Goal: Task Accomplishment & Management: Manage account settings

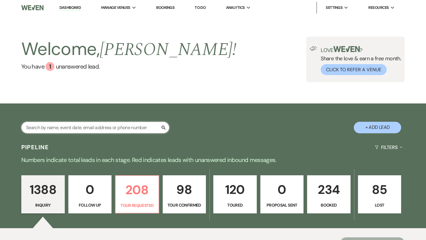
click at [81, 131] on input "text" at bounding box center [95, 128] width 148 height 12
type input "laur"
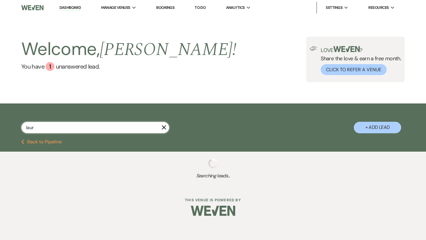
select select "5"
select select "2"
select select "5"
select select "4"
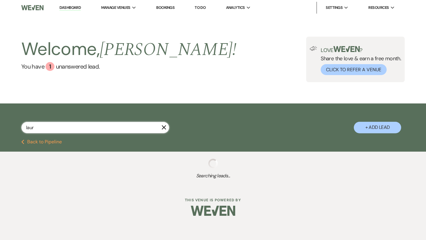
select select "2"
select select "4"
select select "2"
select select "8"
select select "2"
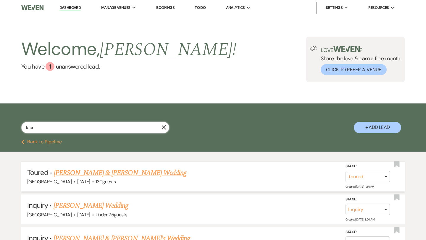
type input "laur"
click at [127, 174] on link "[PERSON_NAME] & [PERSON_NAME] Wedding" at bounding box center [120, 173] width 132 height 11
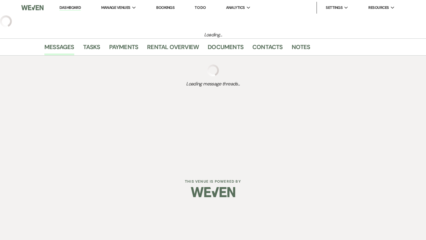
select select "5"
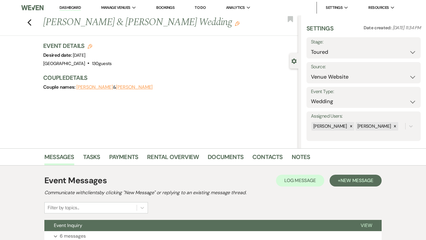
scroll to position [24, 0]
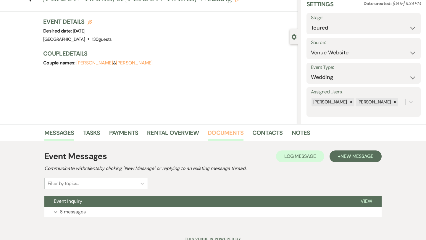
click at [229, 135] on link "Documents" at bounding box center [226, 134] width 36 height 13
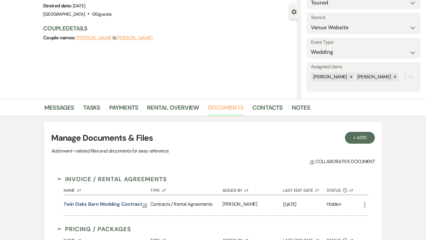
scroll to position [53, 0]
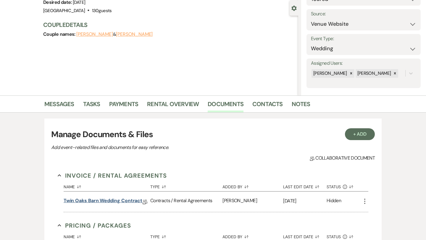
click at [104, 202] on link "Twin Oaks Barn wedding contract" at bounding box center [103, 201] width 79 height 9
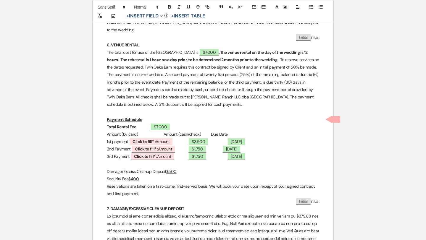
scroll to position [528, 0]
drag, startPoint x: 204, startPoint y: 137, endPoint x: 157, endPoint y: 135, distance: 46.8
click at [157, 153] on p "3rd Payment ﻿ Click to fill* : Amount ﻿ ﻿ $1,750 ﻿ ﻿ [DATE] ﻿" at bounding box center [213, 156] width 212 height 7
click at [206, 146] on p "2nd Payment ﻿ Click to fill* : Amount ﻿ ﻿ $1,750 ﻿ ﻿ [DATE] ﻿" at bounding box center [213, 149] width 212 height 7
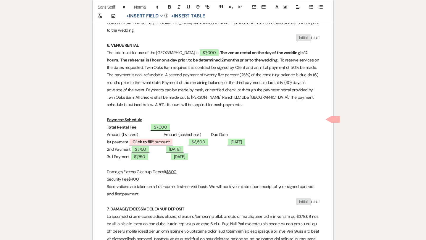
click at [203, 138] on p "1st payment ﻿ Click to fill* : Amount ﻿ ﻿ $3,500 ﻿ ﻿ [DATE] ﻿" at bounding box center [213, 141] width 212 height 7
click at [204, 138] on p "1st payment ﻿ $3,500 ﻿ ﻿ [DATE] ﻿" at bounding box center [213, 141] width 212 height 7
drag, startPoint x: 193, startPoint y: 113, endPoint x: 156, endPoint y: 112, distance: 36.4
click at [156, 131] on p "Amount (by card) Amount (cash/check) Due Date" at bounding box center [213, 134] width 212 height 7
click at [198, 138] on p "1st payment ﻿ $3,500 ﻿ ﻿ [DATE] ﻿" at bounding box center [213, 141] width 212 height 7
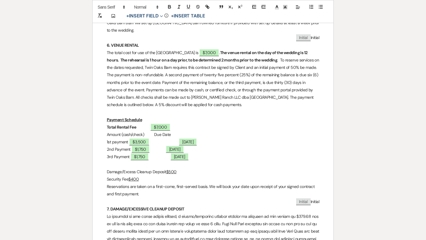
click at [203, 131] on p "Amount (cash/check) Due Date" at bounding box center [213, 134] width 212 height 7
click at [200, 146] on p "2nd Payment ﻿ $1,750 ﻿ ﻿ [DATE] ﻿" at bounding box center [213, 149] width 212 height 7
click at [200, 153] on p "3rd Payment ﻿ $1,750 ﻿ ﻿ [DATE] ﻿" at bounding box center [213, 156] width 212 height 7
click at [159, 131] on p "Amount (cash/check) Due Date" at bounding box center [213, 134] width 212 height 7
click at [163, 138] on p "1st payment ﻿ $3,500 ﻿ ﻿ [DATE] ﻿" at bounding box center [213, 141] width 212 height 7
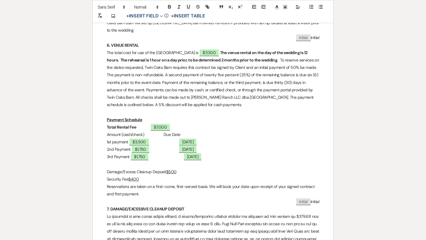
click at [163, 146] on p "2nd Payment ﻿ $1,750 ﻿ ﻿ [DATE] ﻿" at bounding box center [213, 149] width 212 height 7
click at [163, 153] on p "3rd Payment ﻿ $1,750 ﻿ ﻿ [DATE] ﻿" at bounding box center [213, 156] width 212 height 7
click at [208, 131] on p "Amount (cash/check) Due Date" at bounding box center [213, 134] width 212 height 7
click at [261, 146] on p "2nd Payment ﻿ $1,750 ﻿ ﻿ [DATE] ﻿" at bounding box center [213, 149] width 212 height 7
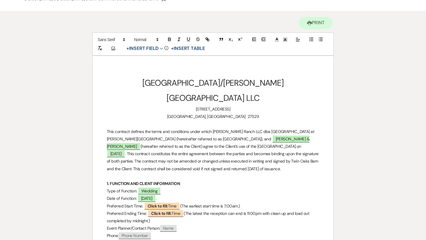
scroll to position [0, 0]
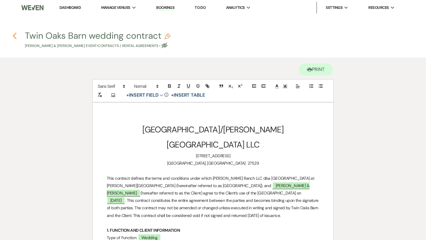
click at [15, 33] on use "button" at bounding box center [15, 36] width 4 height 7
select select "5"
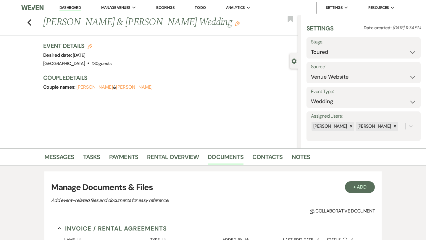
scroll to position [53, 0]
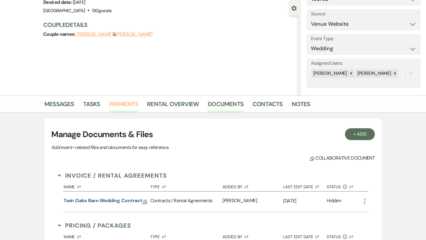
click at [118, 106] on link "Payments" at bounding box center [123, 105] width 29 height 13
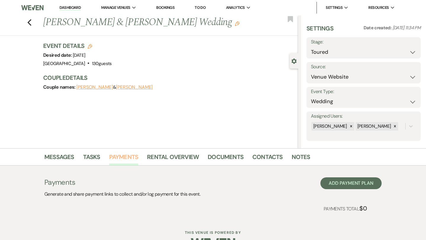
scroll to position [17, 0]
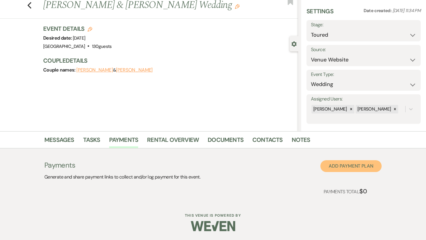
click at [344, 164] on button "Add Payment Plan" at bounding box center [350, 166] width 61 height 12
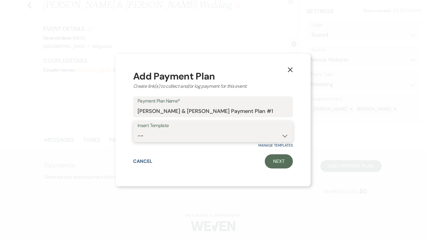
click at [200, 134] on select "-- Wedding" at bounding box center [212, 136] width 151 height 12
select select "147"
drag, startPoint x: 273, startPoint y: 111, endPoint x: 264, endPoint y: 110, distance: 8.9
click at [264, 110] on input "[PERSON_NAME] & [PERSON_NAME] Payment Plan #1" at bounding box center [212, 111] width 151 height 12
type input "[PERSON_NAME] & [PERSON_NAME] Payment Plan"
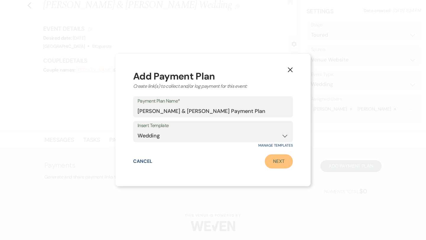
click at [275, 161] on link "Next" at bounding box center [279, 161] width 28 height 14
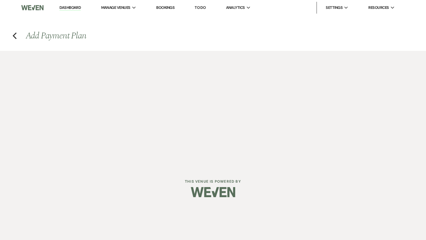
select select "2"
select select "flat"
select select "true"
select select "client"
select select "weeks"
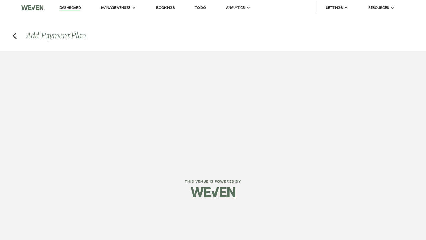
select select "2"
select select "flat"
select select "true"
select select "client"
select select "weeks"
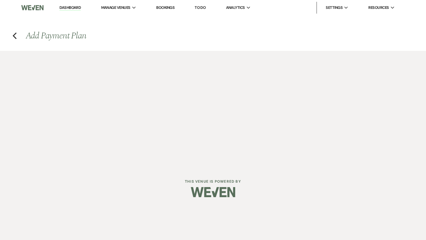
select select "2"
select select "flat"
select select "true"
select select "client"
select select "weeks"
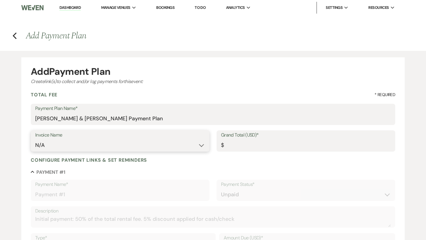
click at [148, 145] on select "N/A" at bounding box center [120, 146] width 170 height 12
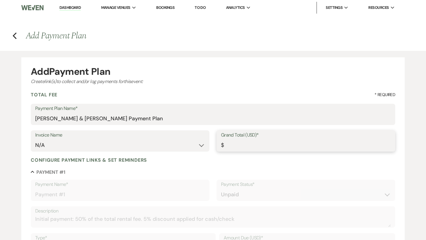
click at [245, 145] on input "Grand Total (USD)*" at bounding box center [306, 146] width 170 height 12
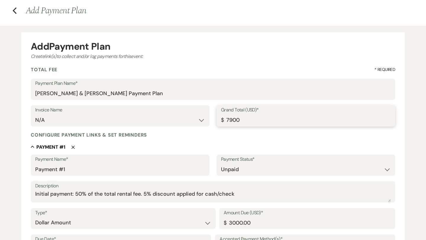
scroll to position [37, 0]
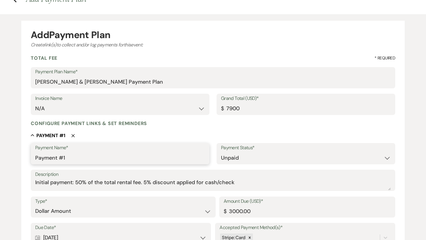
type input "7900.00"
drag, startPoint x: 70, startPoint y: 157, endPoint x: 30, endPoint y: 157, distance: 40.2
type input "Initial Payment"
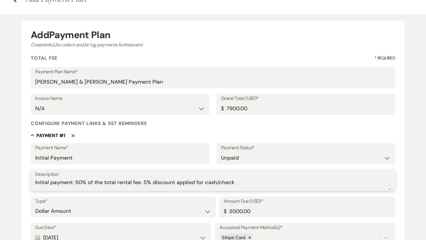
drag, startPoint x: 75, startPoint y: 182, endPoint x: 33, endPoint y: 183, distance: 42.6
click at [33, 183] on div "Description Initial payment: 50% of the total rental fee. 5% discount applied f…" at bounding box center [213, 181] width 364 height 22
drag, startPoint x: 197, startPoint y: 183, endPoint x: 101, endPoint y: 181, distance: 96.7
click at [101, 181] on textarea "50% of the total rental fee. 5% discount applied for cash/check" at bounding box center [212, 185] width 355 height 12
drag, startPoint x: 103, startPoint y: 182, endPoint x: 54, endPoint y: 182, distance: 49.1
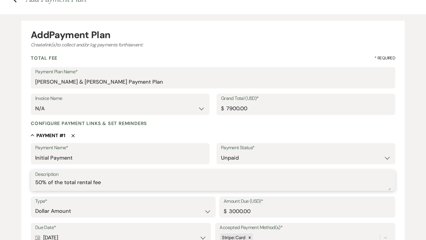
click at [54, 182] on textarea "50% of the total rental fee" at bounding box center [212, 185] width 355 height 12
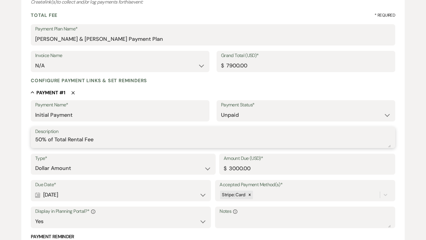
scroll to position [80, 0]
type textarea "50% of Total Rental Fee"
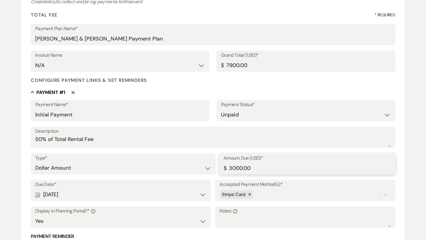
click at [236, 168] on input "3000.00" at bounding box center [307, 168] width 167 height 12
click at [250, 194] on icon at bounding box center [249, 194] width 4 height 4
type input "3500.00"
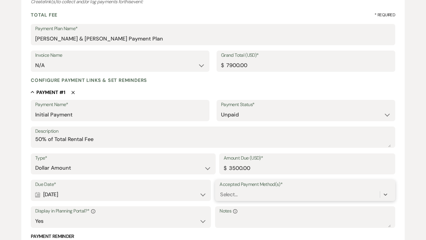
click at [364, 195] on div "Payment Name* Initial Payment Payment Status* Paid Unpaid Description 50% of To…" at bounding box center [213, 195] width 364 height 191
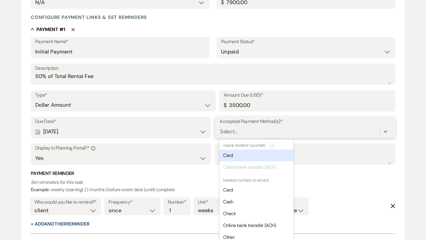
scroll to position [152, 0]
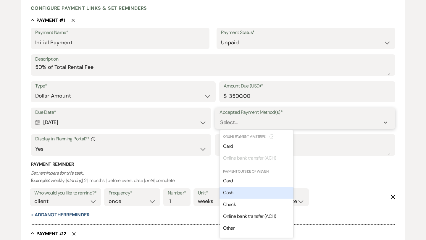
click at [235, 192] on div "Cash" at bounding box center [256, 193] width 74 height 12
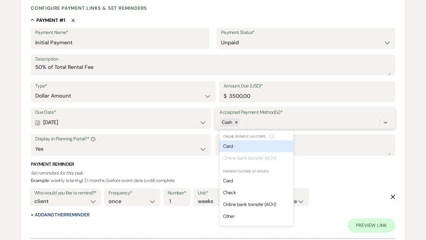
click at [354, 120] on div "Cash" at bounding box center [299, 122] width 160 height 10
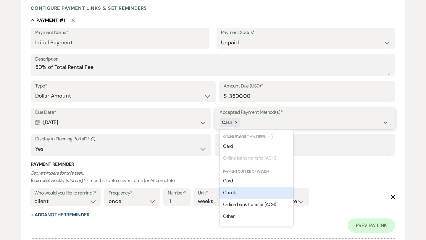
click at [259, 195] on div "Check" at bounding box center [256, 193] width 74 height 12
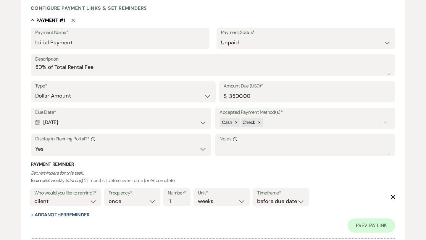
click at [94, 123] on div "Calendar [DATE] Expand" at bounding box center [120, 123] width 171 height 12
select select "day"
select select "afterTodaysDate"
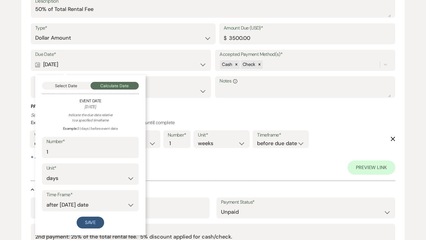
scroll to position [219, 0]
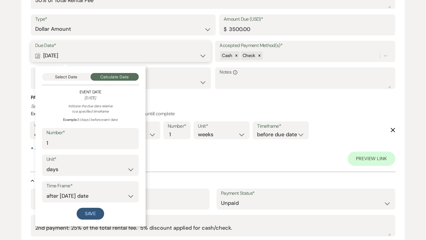
click at [67, 77] on button "Select Date" at bounding box center [66, 77] width 48 height 8
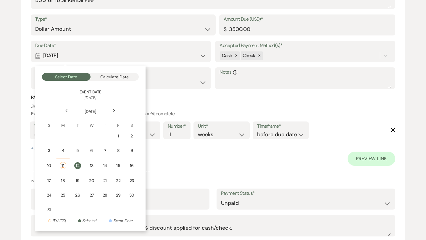
click at [62, 166] on div "11" at bounding box center [63, 165] width 7 height 7
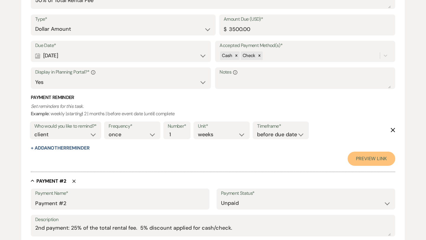
click at [373, 158] on link "Preview Link" at bounding box center [371, 159] width 48 height 14
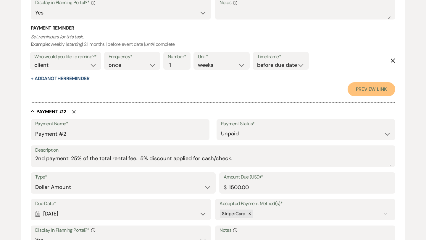
scroll to position [289, 0]
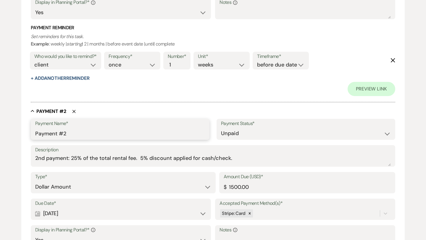
drag, startPoint x: 69, startPoint y: 132, endPoint x: 27, endPoint y: 130, distance: 42.0
click at [27, 130] on form "Add Payment Plan Create link(s) to collect and/or log payments for this event: …" at bounding box center [212, 197] width 383 height 856
type input "25% Payment"
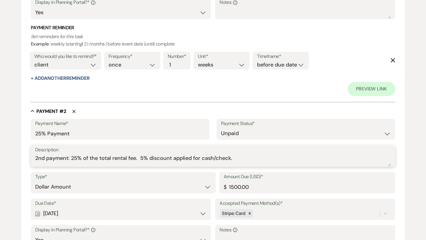
drag, startPoint x: 71, startPoint y: 158, endPoint x: 17, endPoint y: 160, distance: 53.3
click at [17, 160] on div "Add Payment Plan Create link(s) to collect and/or log payments for this event: …" at bounding box center [213, 193] width 426 height 863
drag, startPoint x: 196, startPoint y: 160, endPoint x: 101, endPoint y: 157, distance: 95.3
click at [101, 157] on textarea "25% of the total rental fee. 5% discount applied for cash/check." at bounding box center [212, 160] width 355 height 12
drag, startPoint x: 103, startPoint y: 159, endPoint x: 54, endPoint y: 158, distance: 48.8
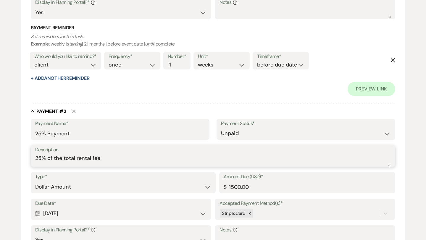
click at [54, 158] on textarea "25% of the total rental fee" at bounding box center [212, 160] width 355 height 12
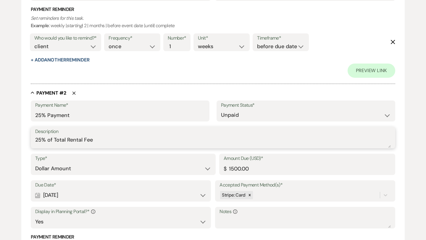
scroll to position [311, 0]
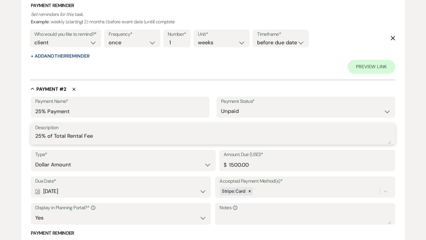
type textarea "25% of Total Rental Fee"
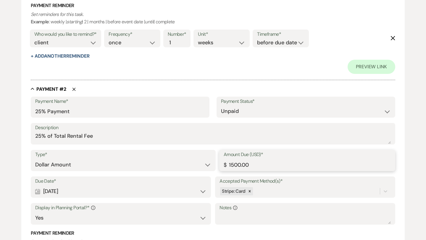
drag, startPoint x: 253, startPoint y: 165, endPoint x: 231, endPoint y: 164, distance: 21.9
click at [231, 164] on input "1500.00" at bounding box center [307, 165] width 167 height 12
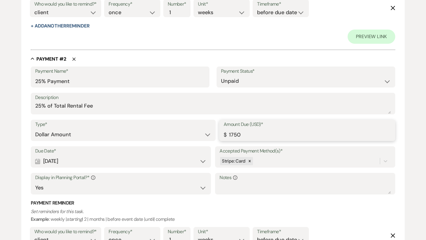
scroll to position [343, 0]
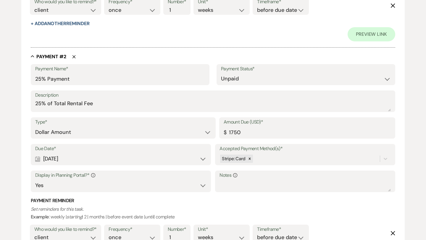
type input "1750.00"
click at [139, 158] on div "Calendar [DATE] Expand" at bounding box center [120, 159] width 171 height 12
select select "month"
select select "beforeEventDate"
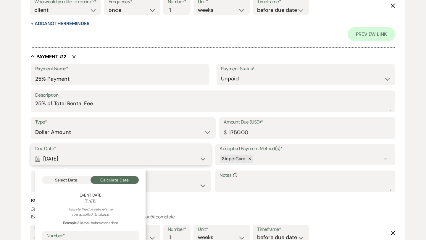
click at [61, 182] on button "Select Date" at bounding box center [66, 180] width 48 height 8
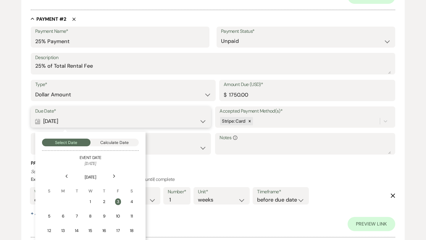
scroll to position [381, 0]
click at [67, 175] on icon "Previous" at bounding box center [66, 176] width 3 height 4
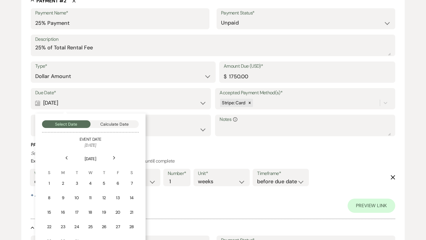
scroll to position [405, 0]
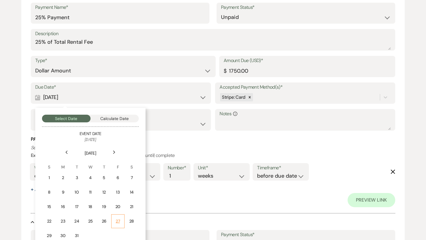
click at [119, 219] on div "27" at bounding box center [118, 221] width 6 height 6
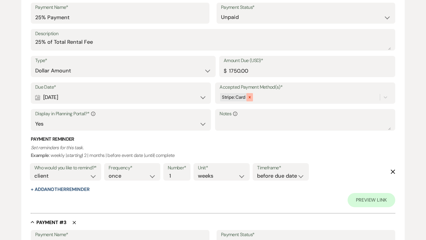
click at [248, 96] on icon at bounding box center [249, 97] width 4 height 4
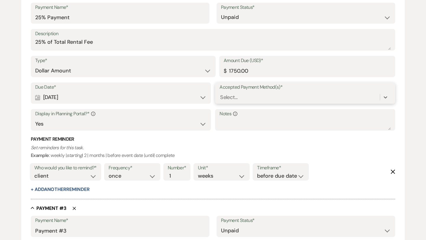
click at [261, 96] on div "Select..." at bounding box center [299, 97] width 160 height 10
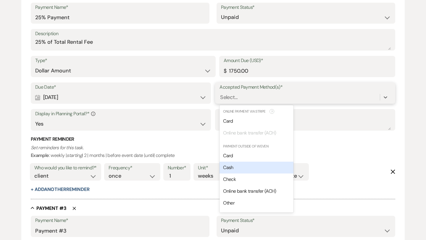
click at [239, 169] on div "Cash" at bounding box center [256, 168] width 74 height 12
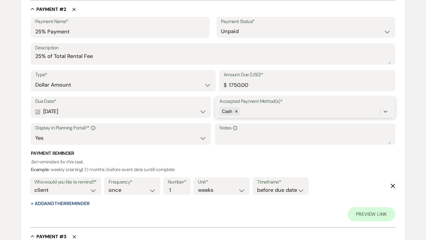
scroll to position [405, 0]
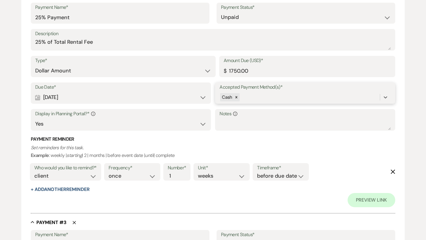
click at [256, 97] on div "Cash" at bounding box center [299, 97] width 160 height 10
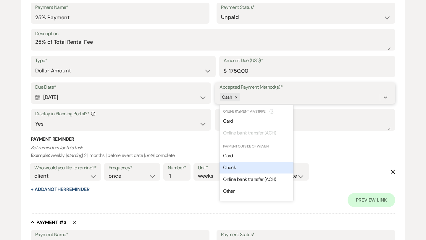
click at [240, 169] on div "Check" at bounding box center [256, 168] width 74 height 12
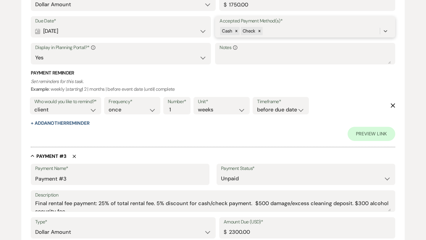
scroll to position [473, 0]
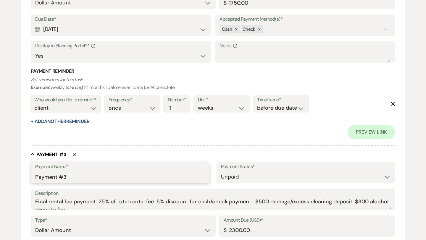
drag, startPoint x: 69, startPoint y: 177, endPoint x: 30, endPoint y: 176, distance: 39.0
click at [30, 176] on form "Add Payment Plan Create link(s) to collect and/or log payments for this event: …" at bounding box center [212, 13] width 383 height 856
type input "Final p"
select select "5"
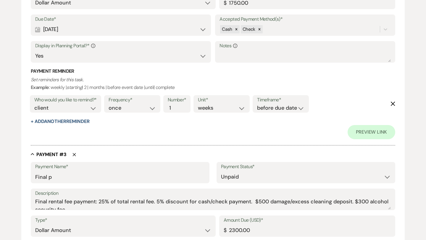
select select "5"
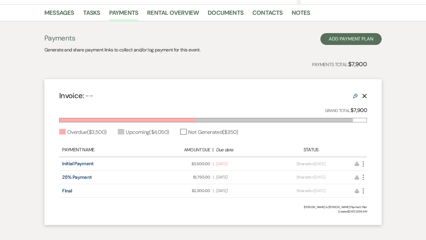
scroll to position [145, 0]
click at [70, 189] on link "Final" at bounding box center [67, 190] width 10 height 6
click at [355, 95] on icon "Edit" at bounding box center [355, 95] width 5 height 5
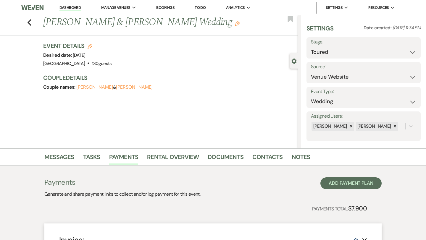
select select "2"
select select "flat"
select select "true"
select select "client"
select select "weeks"
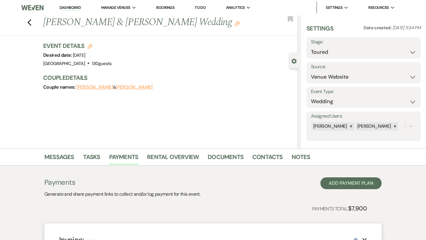
select select "2"
select select "flat"
select select "true"
select select "client"
select select "weeks"
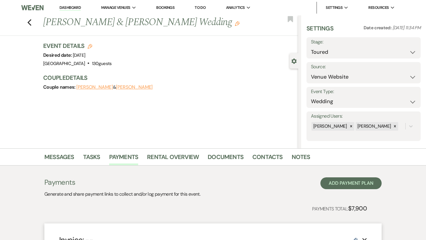
select select "2"
select select "flat"
select select "true"
select select "client"
select select "weeks"
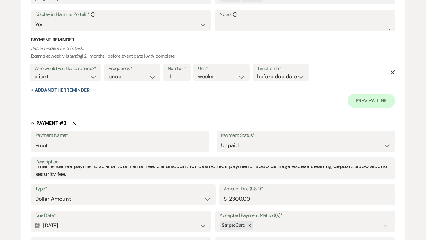
scroll to position [501, 0]
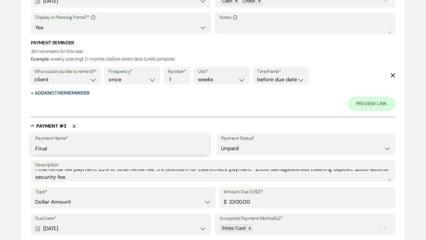
click at [75, 146] on input "Final" at bounding box center [120, 149] width 170 height 12
select select "5"
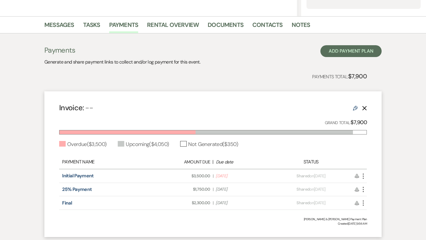
scroll to position [133, 0]
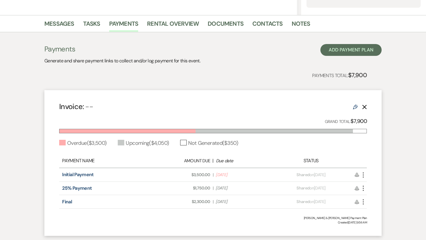
click at [355, 107] on use at bounding box center [355, 107] width 5 height 5
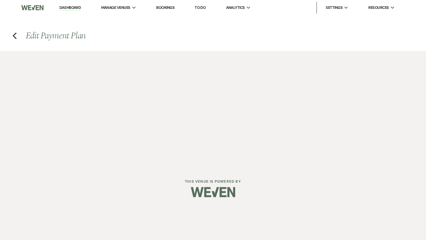
select select "2"
select select "flat"
select select "true"
select select "client"
select select "weeks"
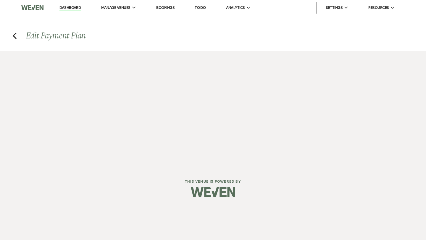
select select "2"
select select "flat"
select select "true"
select select "client"
select select "weeks"
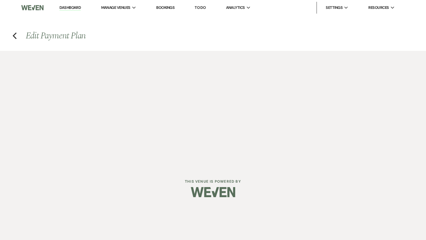
select select "2"
select select "flat"
select select "true"
select select "client"
select select "weeks"
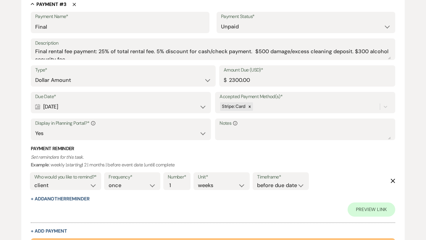
scroll to position [619, 0]
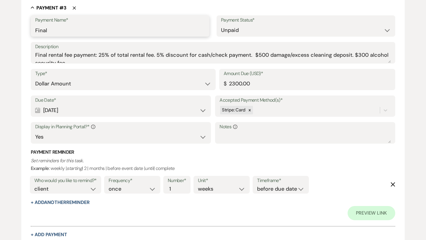
click at [65, 29] on input "Final" at bounding box center [120, 31] width 170 height 12
type input "Final Payments"
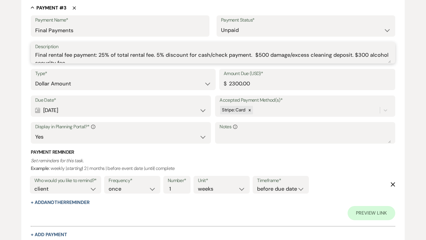
drag, startPoint x: 98, startPoint y: 55, endPoint x: 34, endPoint y: 53, distance: 64.5
click at [34, 53] on div "Description Final rental fee payment: 25% of total rental fee. 5% discount for …" at bounding box center [213, 53] width 364 height 22
drag, startPoint x: 111, startPoint y: 54, endPoint x: 81, endPoint y: 54, distance: 29.6
click at [81, 54] on textarea "Remaining 25% of total rental fee. 5% discount for cash/check payment. $500 dam…" at bounding box center [212, 57] width 355 height 12
drag, startPoint x: 220, startPoint y: 55, endPoint x: 121, endPoint y: 55, distance: 99.4
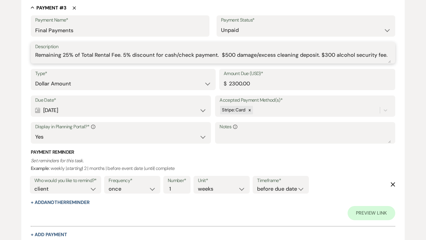
click at [121, 55] on textarea "Remaining 25% of Total Rental Fee. 5% discount for cash/check payment. $500 dam…" at bounding box center [212, 57] width 355 height 12
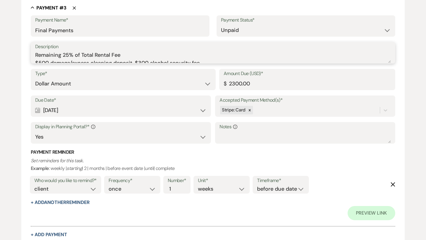
scroll to position [4, 0]
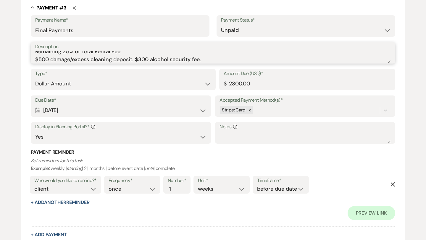
drag, startPoint x: 116, startPoint y: 59, endPoint x: 51, endPoint y: 59, distance: 65.3
click at [51, 59] on textarea "Remaining 25% of Total Rental Fee $500 damage/excess cleaning deposit. $300 alc…" at bounding box center [212, 57] width 355 height 12
click at [94, 60] on textarea "Remaining 25% of Total Rental Fee $500 Damage Deposit. $300 alcohol security fe…" at bounding box center [212, 57] width 355 height 12
click at [40, 59] on textarea "Remaining 25% of Total Rental Fee $500 Damage Deposit $300 alcohol security fee." at bounding box center [212, 57] width 355 height 12
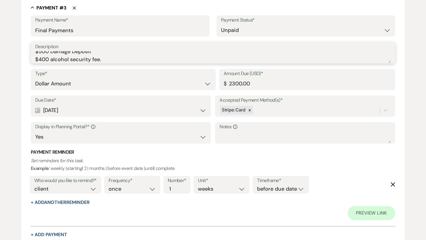
scroll to position [12, 0]
drag, startPoint x: 102, startPoint y: 60, endPoint x: 50, endPoint y: 60, distance: 52.0
click at [50, 60] on textarea "Remaining 25% of Total Rental Fee $500 Damage Deposit $400 alcohol security fee." at bounding box center [212, 57] width 355 height 12
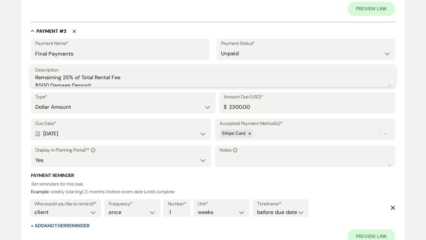
scroll to position [0, 0]
type textarea "Remaining 25% of Total Rental Fee $500 Damage Deposit $400 Alcohol Security Fee"
drag, startPoint x: 251, startPoint y: 108, endPoint x: 232, endPoint y: 107, distance: 19.0
click at [232, 107] on input "2300.00" at bounding box center [307, 107] width 167 height 12
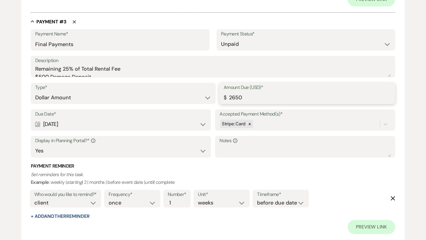
scroll to position [610, 0]
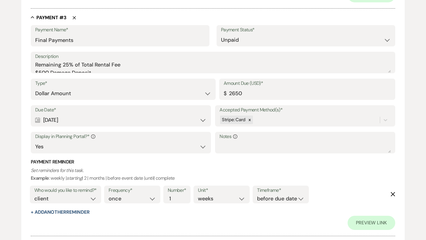
type input "2650.00"
click at [133, 119] on div "Calendar [DATE] Expand" at bounding box center [120, 120] width 171 height 12
select select "day"
select select "beforeEventDate"
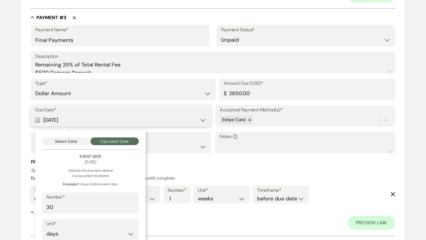
click at [76, 141] on button "Select Date" at bounding box center [66, 141] width 48 height 8
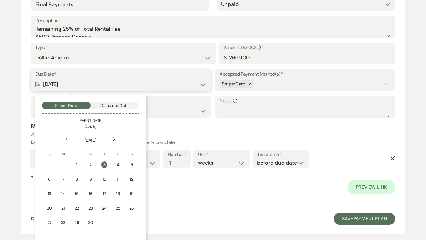
scroll to position [646, 0]
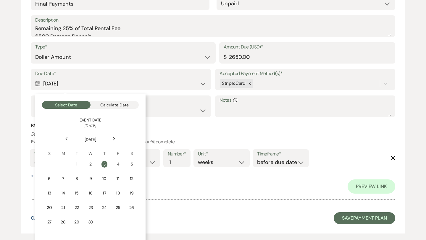
click at [67, 138] on icon "Previous" at bounding box center [66, 139] width 3 height 4
click at [104, 223] on div "27" at bounding box center [104, 222] width 6 height 6
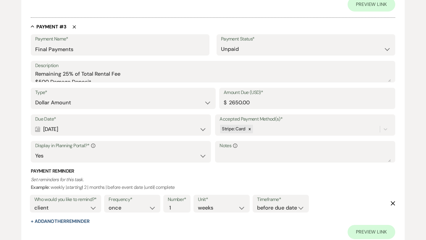
scroll to position [597, 0]
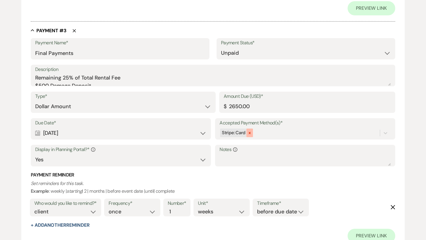
click at [249, 134] on icon at bounding box center [249, 133] width 4 height 4
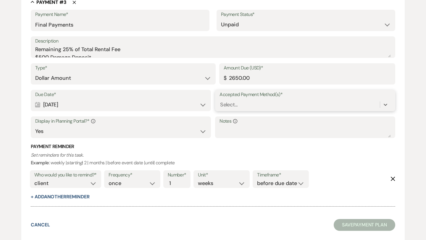
scroll to position [583, 0]
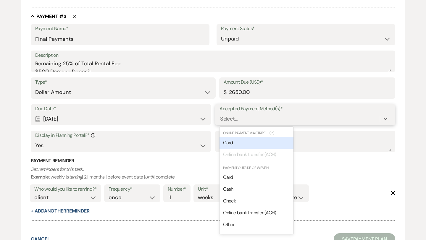
click at [263, 119] on div "Select..." at bounding box center [299, 119] width 160 height 10
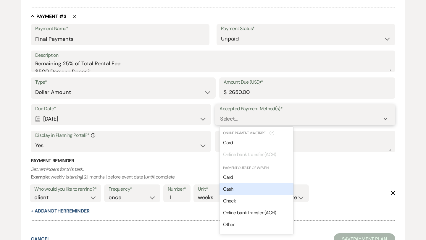
click at [231, 190] on span "Cash" at bounding box center [228, 189] width 10 height 6
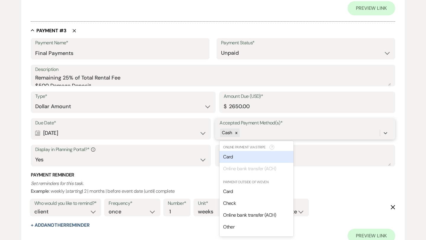
click at [262, 132] on div "Cash" at bounding box center [299, 133] width 160 height 10
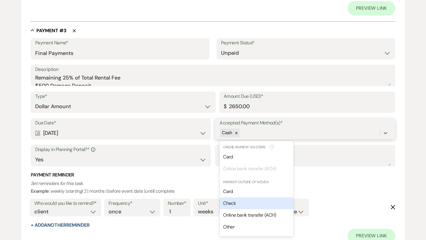
click at [234, 205] on span "Check" at bounding box center [229, 203] width 13 height 6
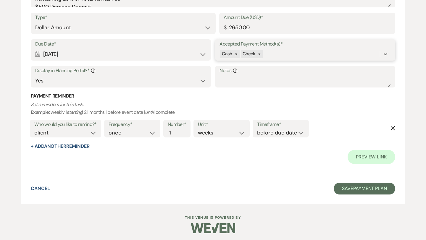
scroll to position [677, 0]
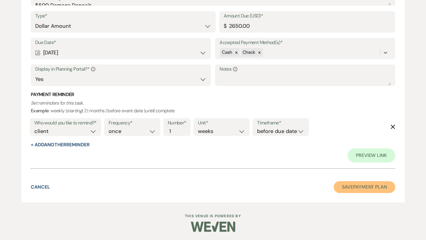
click at [349, 185] on button "Save Payment Plan" at bounding box center [365, 187] width 62 height 12
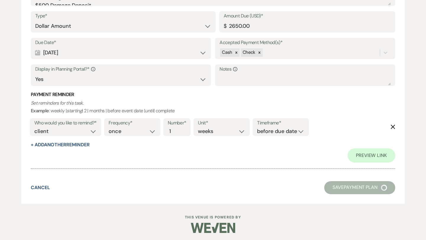
select select "5"
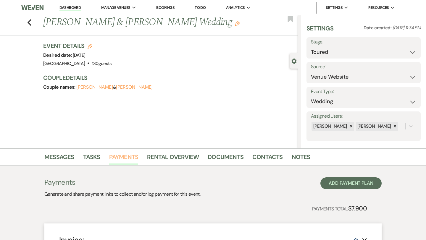
click at [115, 159] on link "Payments" at bounding box center [123, 158] width 29 height 13
click at [217, 158] on link "Documents" at bounding box center [226, 158] width 36 height 13
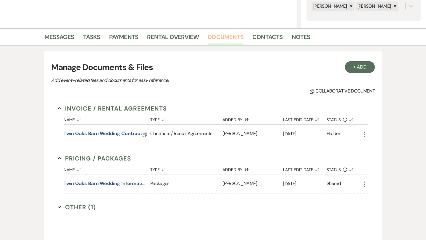
scroll to position [121, 0]
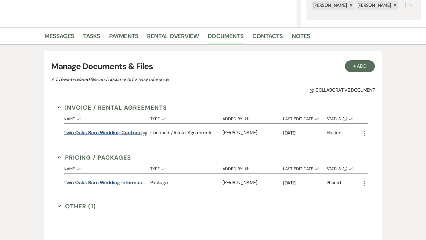
click at [110, 132] on link "Twin Oaks Barn wedding contract" at bounding box center [103, 133] width 79 height 9
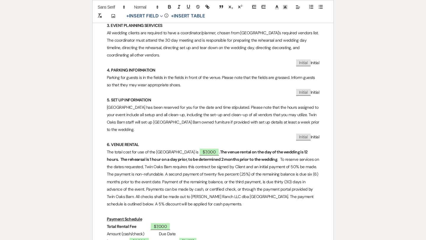
scroll to position [431, 0]
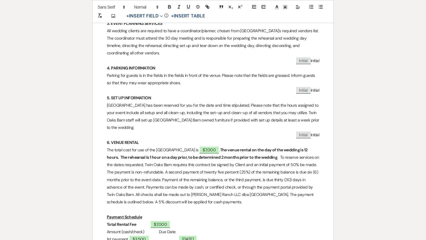
click at [314, 146] on p "The total cost for use of the [GEOGRAPHIC_DATA] is ﻿ $7,000 ﻿ . The venue renta…" at bounding box center [213, 176] width 212 height 60
click at [308, 147] on strong "The venue rental on the day of the wedding is 12 hours. The rehearsal is 1 hour…" at bounding box center [207, 153] width 201 height 13
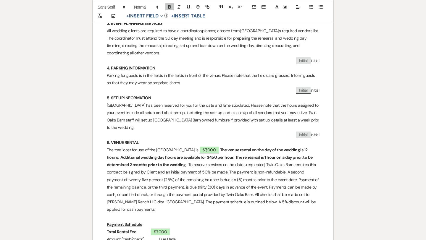
click at [193, 147] on strong "The venue rental on the day of the wedding is 12 hours. Additional wedding day …" at bounding box center [210, 157] width 206 height 20
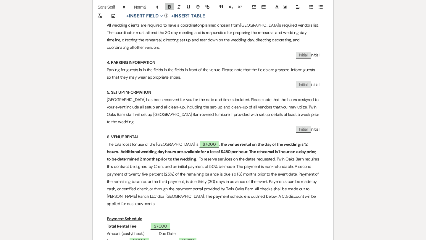
scroll to position [433, 0]
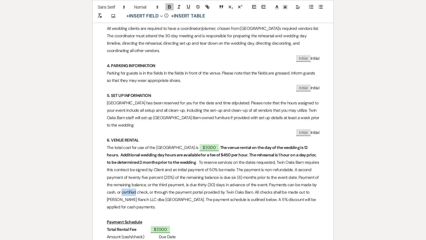
drag, startPoint x: 136, startPoint y: 170, endPoint x: 122, endPoint y: 169, distance: 13.7
click at [122, 169] on p "The total cost for use of the [GEOGRAPHIC_DATA] is ﻿ $7,000 ﻿ . The venue renta…" at bounding box center [213, 177] width 212 height 67
click at [131, 171] on p "The total cost for use of the [GEOGRAPHIC_DATA] is ﻿ $7,000 ﻿ . The venue renta…" at bounding box center [213, 177] width 212 height 67
drag, startPoint x: 251, startPoint y: 177, endPoint x: 243, endPoint y: 185, distance: 11.1
click at [243, 185] on p "The total cost for use of the [GEOGRAPHIC_DATA] is ﻿ $7,000 ﻿ . The venue renta…" at bounding box center [213, 177] width 212 height 67
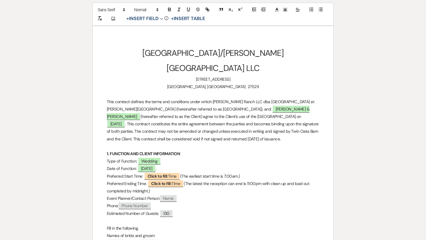
scroll to position [0, 0]
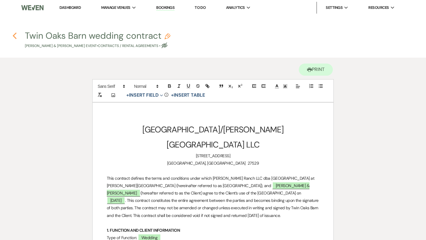
click at [14, 34] on icon "Previous" at bounding box center [14, 35] width 4 height 7
select select "5"
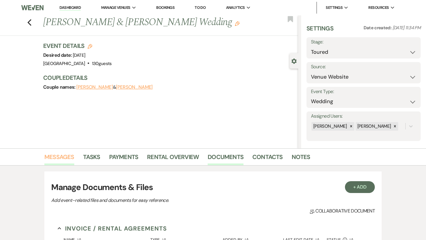
click at [69, 155] on link "Messages" at bounding box center [59, 158] width 30 height 13
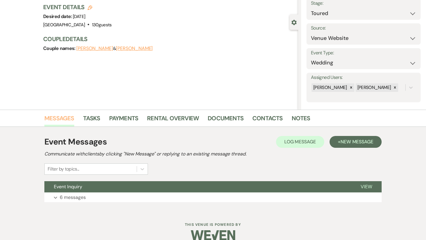
scroll to position [39, 0]
click at [359, 143] on span "New Message" at bounding box center [356, 141] width 33 height 6
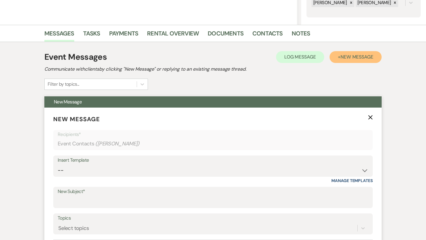
scroll to position [148, 0]
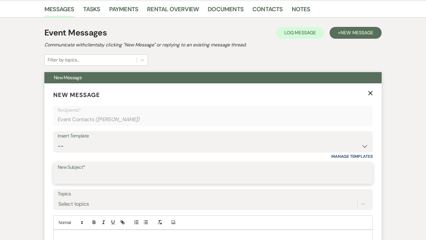
click at [84, 176] on input "New Subject*" at bounding box center [213, 178] width 310 height 12
type input "Rental Agreement & Payment Plan"
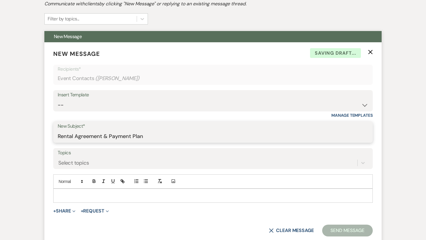
scroll to position [189, 0]
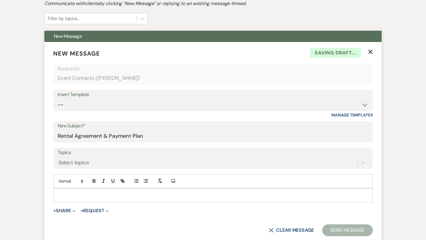
click at [90, 196] on p at bounding box center [213, 195] width 310 height 7
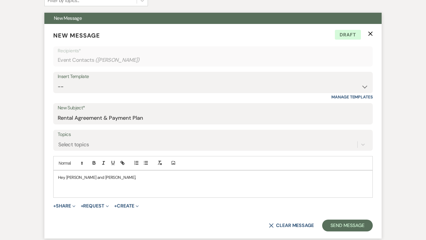
scroll to position [211, 0]
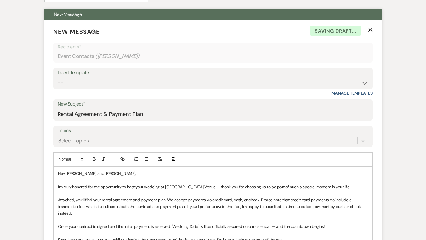
click at [190, 187] on p "I'm truly honored for the opportunity to host your wedding at [GEOGRAPHIC_DATA]…" at bounding box center [213, 187] width 310 height 7
click at [199, 187] on p "I'm truly honored for the opportunity to host your wedding at [GEOGRAPHIC_DATA]…" at bounding box center [213, 187] width 310 height 7
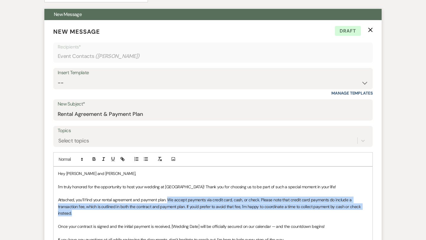
drag, startPoint x: 167, startPoint y: 199, endPoint x: 168, endPoint y: 214, distance: 14.8
click at [168, 214] on p "Attached, you’ll find your rental agreement and payment plan. We accept payment…" at bounding box center [213, 207] width 310 height 20
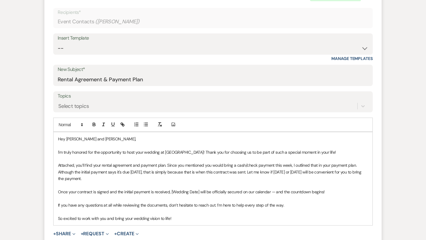
scroll to position [246, 0]
drag, startPoint x: 199, startPoint y: 191, endPoint x: 172, endPoint y: 191, distance: 27.5
click at [172, 191] on p "Once your contract is signed and the initial payment is received, [Wedding Date…" at bounding box center [213, 191] width 310 height 7
drag, startPoint x: 284, startPoint y: 192, endPoint x: 279, endPoint y: 191, distance: 5.1
click at [279, 191] on p "Once your contract is signed and the initial payment is received, [DATE] will b…" at bounding box center [213, 191] width 310 height 7
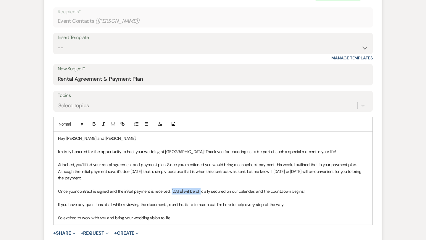
drag, startPoint x: 172, startPoint y: 191, endPoint x: 207, endPoint y: 191, distance: 35.5
click at [207, 191] on p "Once your contract is signed and the initial payment is received, [DATE] will b…" at bounding box center [213, 191] width 310 height 7
click at [177, 216] on p "So excited to work with you and bring your wedding vision to life!" at bounding box center [213, 218] width 310 height 7
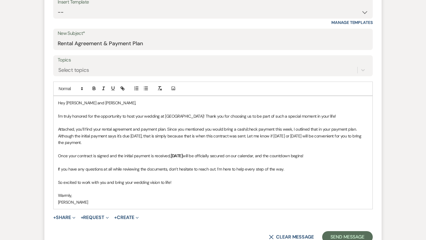
scroll to position [282, 0]
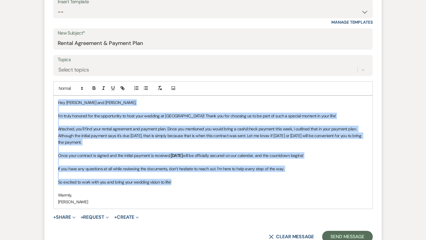
drag, startPoint x: 177, startPoint y: 180, endPoint x: 56, endPoint y: 101, distance: 144.3
click at [56, 101] on div "Hey [PERSON_NAME] and [PERSON_NAME], I'm truly honored for the opportunity to h…" at bounding box center [213, 152] width 319 height 113
drag, startPoint x: 174, startPoint y: 182, endPoint x: 56, endPoint y: 116, distance: 134.6
click at [56, 116] on div "Hey [PERSON_NAME] and [PERSON_NAME], I'm truly honored for the opportunity to h…" at bounding box center [213, 152] width 319 height 113
copy div "I'm truly honored for the opportunity to host your wedding at [GEOGRAPHIC_DATA]…"
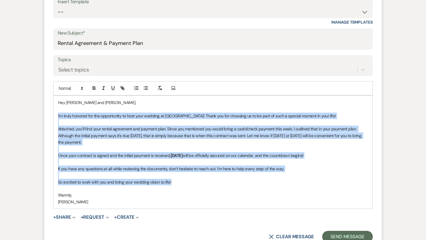
click at [174, 134] on p "Attached, you’ll find your rental agreement and payment plan. Since you mention…" at bounding box center [213, 136] width 310 height 20
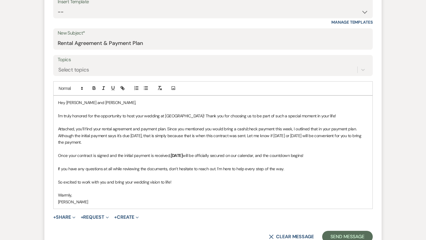
drag, startPoint x: 82, startPoint y: 143, endPoint x: 56, endPoint y: 127, distance: 30.5
click at [56, 127] on div "Hey [PERSON_NAME] and [PERSON_NAME], I'm truly honored for the opportunity to h…" at bounding box center [213, 152] width 319 height 113
drag, startPoint x: 237, startPoint y: 136, endPoint x: 222, endPoint y: 135, distance: 14.6
click at [222, 135] on p "Attached, you’ll find your rental agreement and payment plan. Since you mention…" at bounding box center [213, 136] width 310 height 20
click at [150, 144] on p "Attached, you’ll find your rental agreement and payment plan. Since you mention…" at bounding box center [213, 136] width 310 height 20
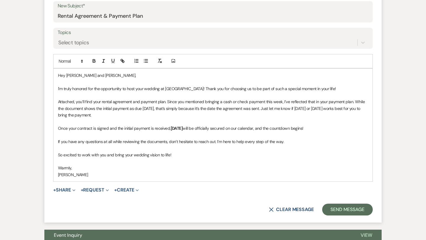
scroll to position [310, 0]
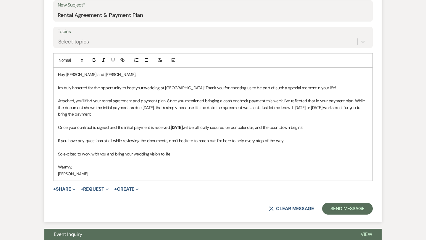
click at [69, 187] on button "+ Share Expand" at bounding box center [64, 189] width 22 height 5
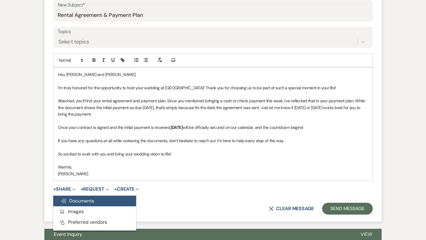
click at [81, 201] on span "Doc Upload Documents" at bounding box center [77, 201] width 34 height 6
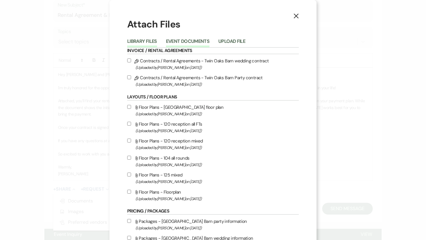
click at [191, 41] on button "Event Documents" at bounding box center [187, 43] width 43 height 8
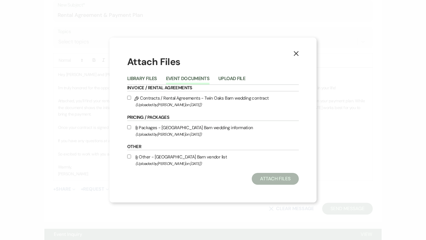
click at [130, 98] on input "Pencil Contracts / Rental Agreements - Twin Oaks Barn wedding contract (Uploade…" at bounding box center [129, 98] width 4 height 4
checkbox input "true"
click at [274, 177] on button "Attach Files" at bounding box center [275, 179] width 47 height 12
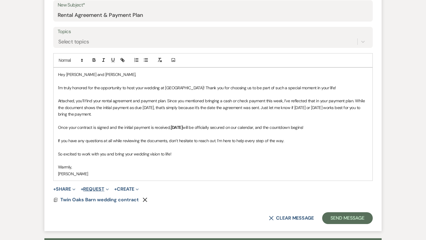
click at [94, 190] on button "+ Request Expand" at bounding box center [95, 189] width 28 height 5
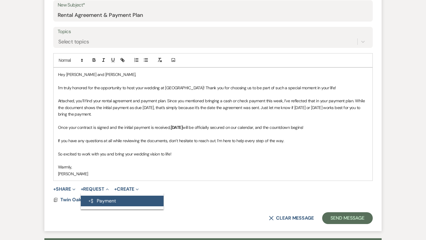
click at [102, 199] on button "Generate Payment Payment" at bounding box center [122, 201] width 83 height 11
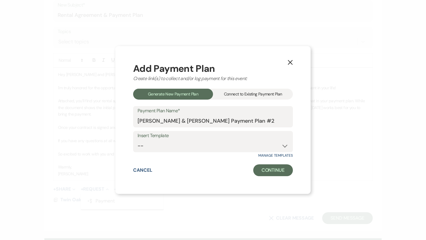
click at [248, 93] on div "Connect to Existing Payment Plan" at bounding box center [253, 94] width 80 height 11
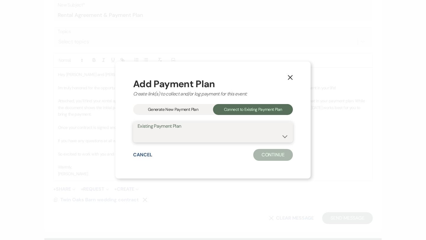
click at [190, 134] on select "[PERSON_NAME] & [PERSON_NAME] Payment Plan" at bounding box center [212, 136] width 151 height 12
select select "24573"
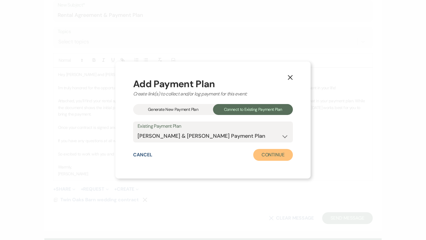
click at [273, 157] on button "Continue" at bounding box center [273, 155] width 40 height 12
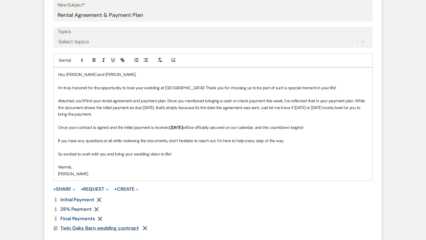
click at [106, 229] on span "Twin Oaks Barn wedding contract" at bounding box center [99, 228] width 78 height 6
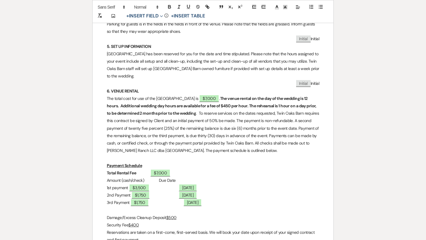
scroll to position [475, 0]
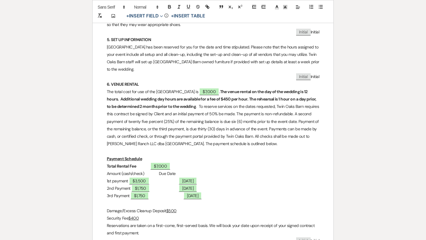
select select "5"
select select "2"
select select "5"
select select "4"
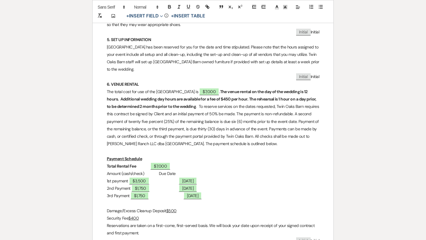
select select "2"
select select "4"
select select "2"
select select "8"
select select "2"
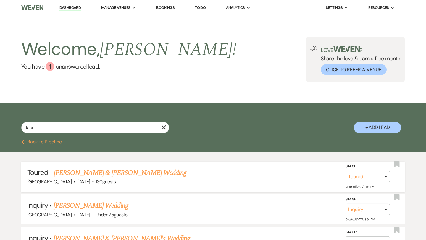
click at [81, 172] on link "[PERSON_NAME] & [PERSON_NAME] Wedding" at bounding box center [120, 173] width 132 height 11
select select "5"
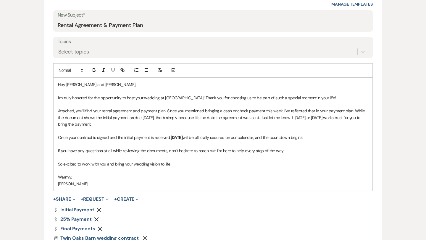
scroll to position [299, 0]
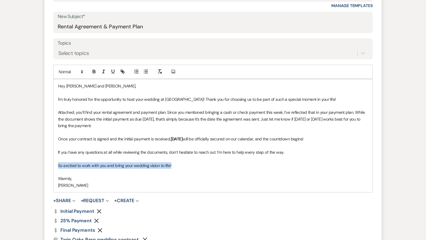
drag, startPoint x: 172, startPoint y: 165, endPoint x: 51, endPoint y: 165, distance: 121.8
click at [51, 165] on form "New Message X Draft Recipients* Event Contacts ( [PERSON_NAME] ) Insert Templat…" at bounding box center [212, 102] width 337 height 339
click at [96, 179] on p "Warmly," at bounding box center [213, 178] width 310 height 7
click at [75, 209] on link "Dollar Payment Initial Payment" at bounding box center [73, 211] width 41 height 5
click at [67, 219] on link "Dollar Payment 25% Payment" at bounding box center [72, 221] width 38 height 5
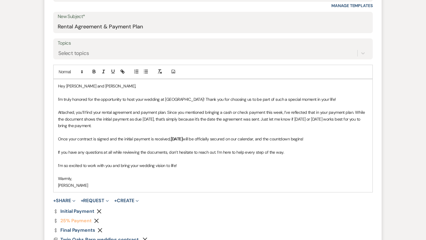
scroll to position [320, 0]
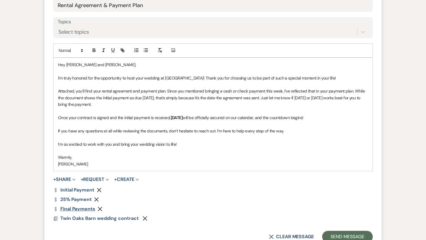
click at [80, 209] on link "Dollar Payment Final Payments" at bounding box center [74, 209] width 42 height 5
click at [196, 143] on p "I’m so excited to work with you and bring your wedding vision to life!" at bounding box center [213, 144] width 310 height 7
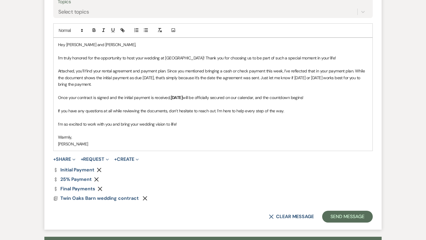
scroll to position [348, 0]
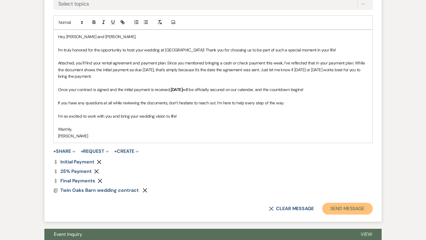
click at [339, 208] on button "Send Message" at bounding box center [347, 209] width 51 height 12
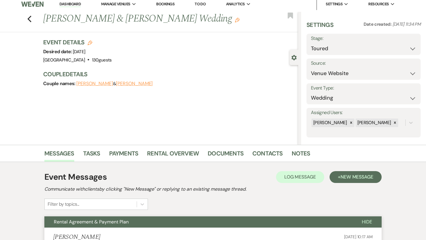
scroll to position [0, 0]
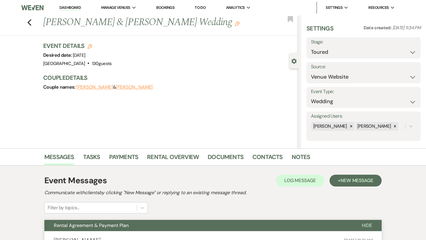
click at [90, 45] on icon "Edit" at bounding box center [90, 46] width 5 height 5
select select "496"
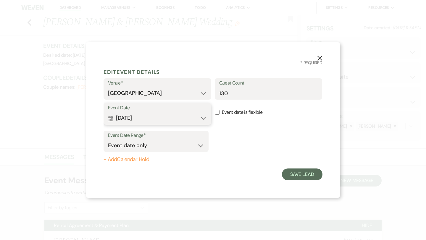
click at [169, 119] on button "Calendar [DATE] Expand" at bounding box center [157, 118] width 99 height 12
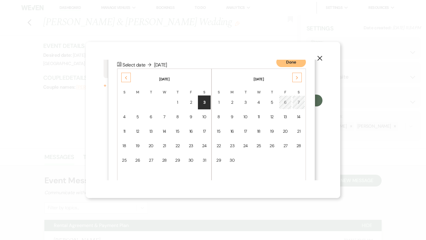
scroll to position [76, 0]
click at [125, 75] on icon "Previous" at bounding box center [125, 76] width 3 height 4
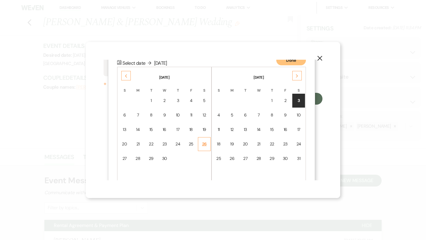
click at [205, 141] on div "26" at bounding box center [204, 144] width 5 height 6
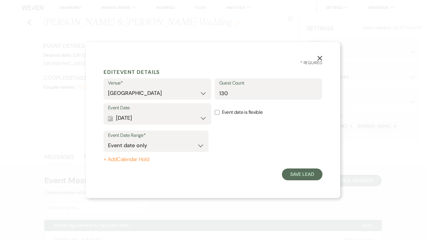
scroll to position [0, 0]
click at [297, 175] on button "Save Lead" at bounding box center [302, 175] width 41 height 12
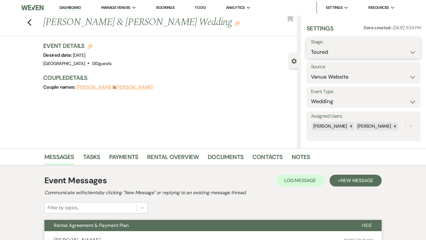
click at [375, 51] on select "Inquiry Follow Up Tour Requested Tour Confirmed Toured Proposal Sent Booked Lost" at bounding box center [363, 52] width 105 height 12
select select "6"
click at [405, 50] on button "Save" at bounding box center [408, 48] width 23 height 12
click at [30, 22] on icon "Previous" at bounding box center [29, 22] width 4 height 7
select select "6"
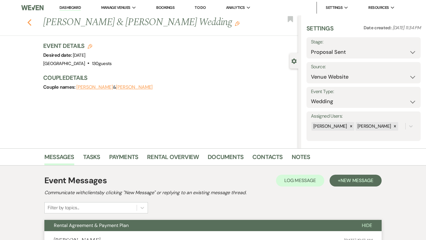
select select "2"
select select "5"
select select "4"
select select "2"
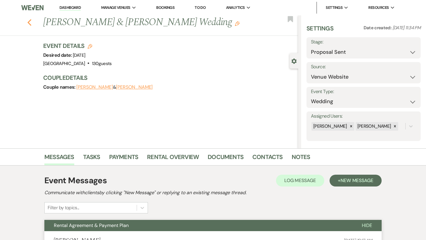
select select "4"
select select "2"
select select "8"
select select "2"
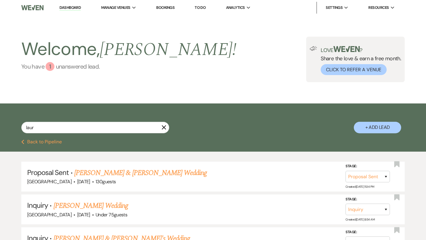
click at [53, 67] on div "1" at bounding box center [50, 66] width 9 height 9
click at [36, 141] on button "Previous Back to Pipeline" at bounding box center [41, 142] width 41 height 5
click at [69, 7] on link "Dashboard" at bounding box center [69, 8] width 21 height 6
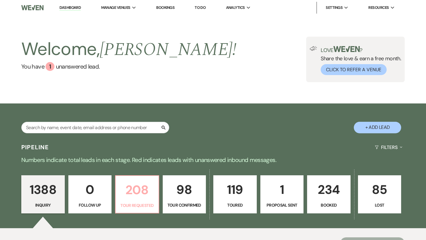
click at [137, 194] on p "208" at bounding box center [137, 190] width 36 height 20
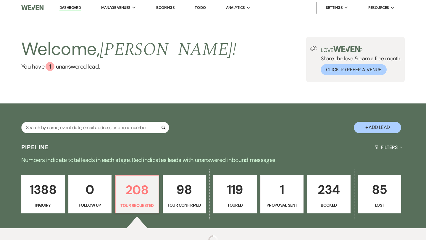
select select "2"
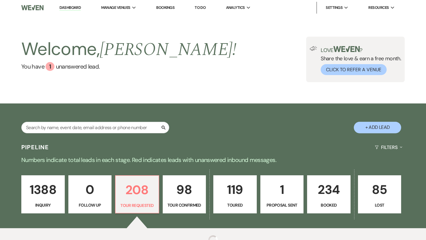
select select "2"
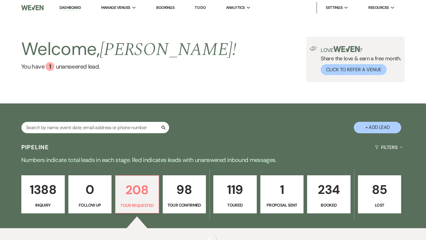
select select "2"
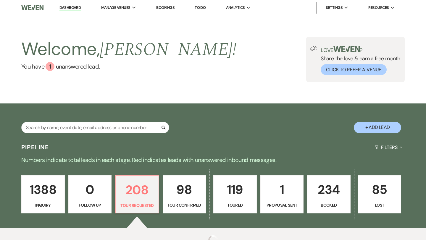
select select "2"
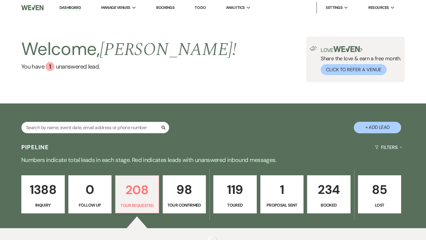
select select "2"
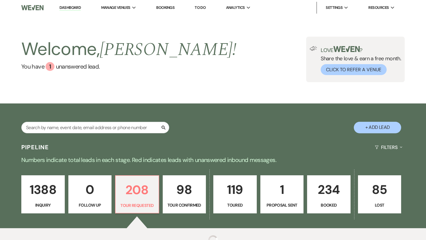
select select "2"
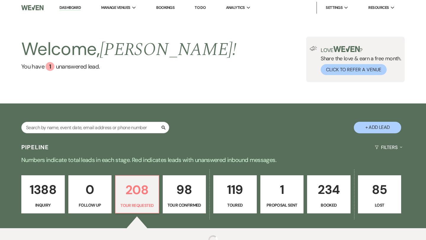
select select "2"
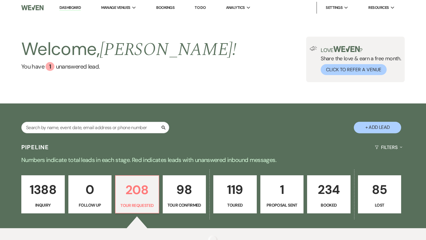
select select "2"
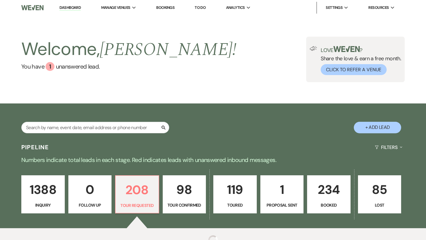
select select "2"
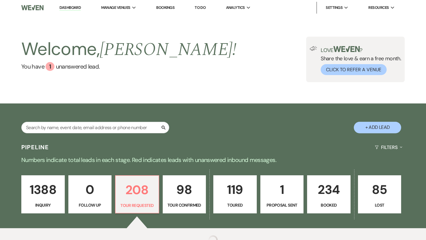
select select "2"
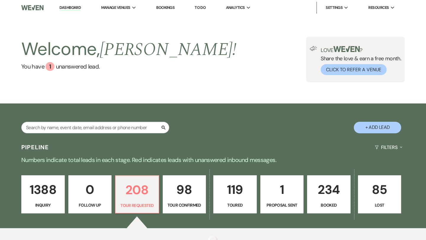
select select "2"
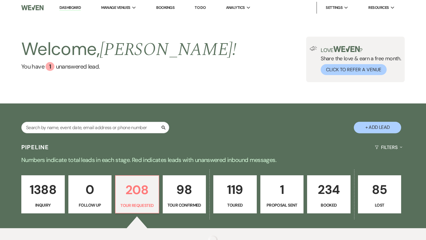
select select "2"
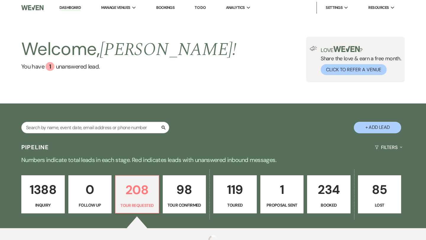
select select "2"
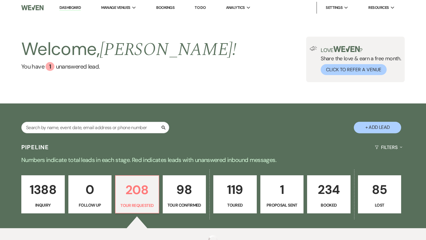
select select "2"
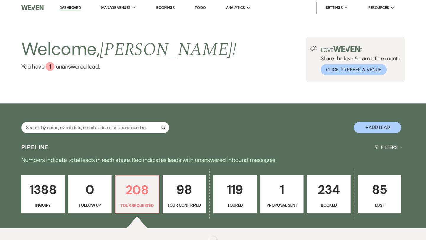
select select "2"
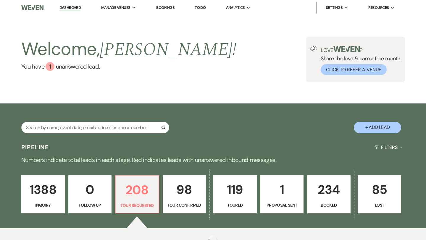
select select "2"
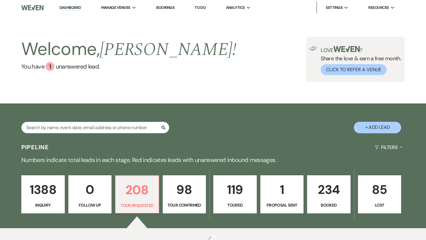
select select "2"
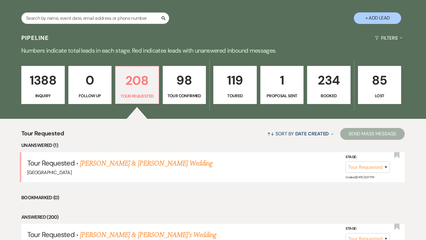
scroll to position [110, 0]
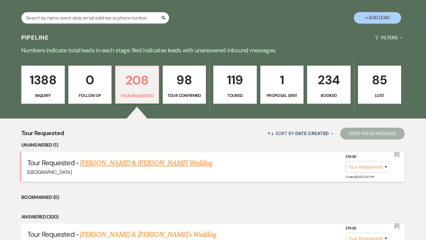
click at [148, 162] on link "[PERSON_NAME] & [PERSON_NAME] Wedding" at bounding box center [146, 163] width 132 height 11
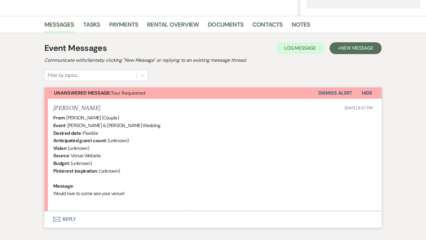
scroll to position [135, 0]
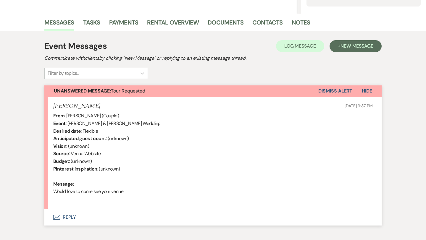
click at [65, 216] on button "Envelope Reply" at bounding box center [212, 217] width 337 height 17
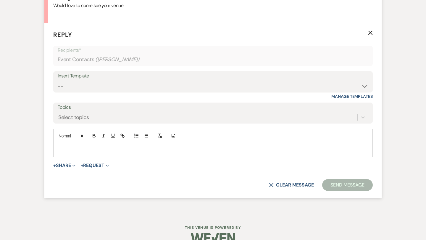
scroll to position [321, 0]
click at [84, 151] on p at bounding box center [213, 150] width 310 height 7
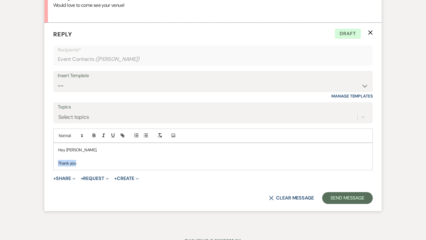
drag, startPoint x: 79, startPoint y: 163, endPoint x: 53, endPoint y: 163, distance: 25.7
click at [54, 163] on div "Hey [PERSON_NAME], Thank you" at bounding box center [213, 156] width 319 height 27
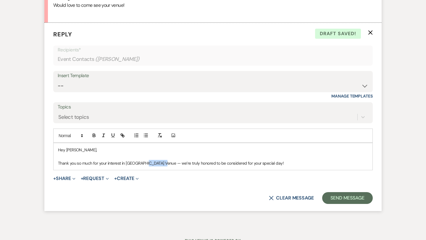
drag, startPoint x: 164, startPoint y: 164, endPoint x: 144, endPoint y: 163, distance: 19.5
click at [144, 163] on p "Thank you so much for your interest in [GEOGRAPHIC_DATA] Venue — we’re truly ho…" at bounding box center [213, 163] width 310 height 7
click at [262, 164] on p "Thank you so much for your interest in [GEOGRAPHIC_DATA]! We’re truly honored t…" at bounding box center [213, 163] width 310 height 7
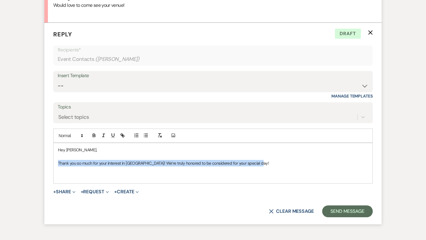
drag, startPoint x: 265, startPoint y: 164, endPoint x: 56, endPoint y: 165, distance: 209.1
click at [56, 165] on div "Hey [PERSON_NAME], Thank you so much for your interest in [GEOGRAPHIC_DATA]! We…" at bounding box center [213, 163] width 319 height 40
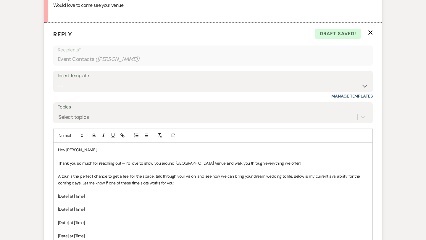
click at [126, 163] on p "Thank you so much for reaching out — I’d love to show you around [GEOGRAPHIC_DA…" at bounding box center [213, 163] width 310 height 7
click at [196, 163] on p "Thank you so much for reaching out! I’d love to show you around [GEOGRAPHIC_DAT…" at bounding box center [213, 163] width 310 height 7
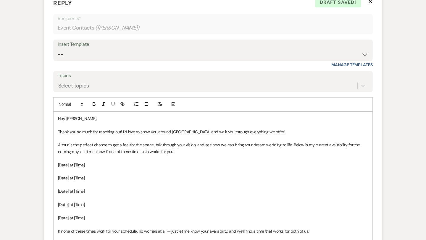
scroll to position [375, 0]
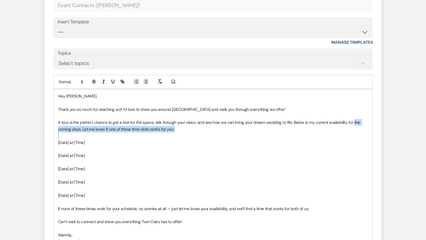
drag, startPoint x: 352, startPoint y: 122, endPoint x: 163, endPoint y: 135, distance: 189.7
click at [163, 135] on div "Hey [PERSON_NAME], Thank you so much for reaching out! I’d love to show you aro…" at bounding box center [213, 178] width 319 height 179
click at [80, 130] on p "A tour is the perfect chance to get a feel for the space, talk through your vis…" at bounding box center [213, 125] width 310 height 13
drag, startPoint x: 81, startPoint y: 129, endPoint x: 352, endPoint y: 122, distance: 271.2
click at [352, 122] on p "A tour is the perfect chance to get a feel for the space, talk through your vis…" at bounding box center [213, 125] width 310 height 13
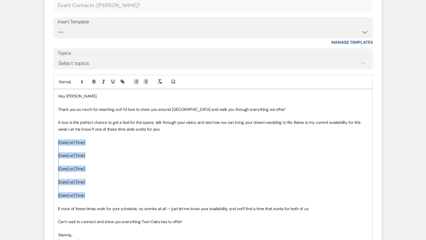
drag, startPoint x: 90, startPoint y: 195, endPoint x: 54, endPoint y: 143, distance: 62.6
click at [54, 143] on div "Hey [PERSON_NAME], Thank you so much for reaching out! I’d love to show you aro…" at bounding box center [213, 178] width 319 height 179
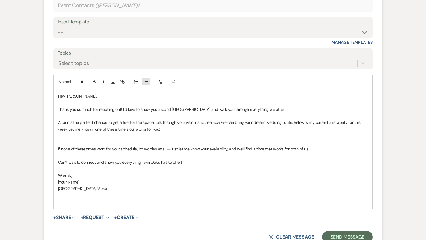
click at [146, 82] on icon "button" at bounding box center [145, 81] width 5 height 5
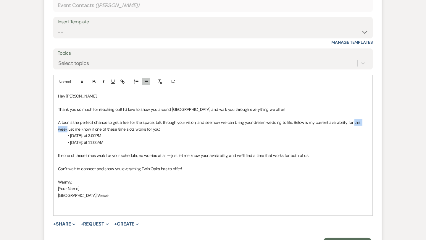
drag, startPoint x: 352, startPoint y: 122, endPoint x: 66, endPoint y: 128, distance: 285.4
click at [66, 128] on p "A tour is the perfect chance to get a feel for the space, talk through your vis…" at bounding box center [213, 125] width 310 height 13
click at [120, 140] on li "[DATE]: at 11:00AM" at bounding box center [216, 142] width 304 height 7
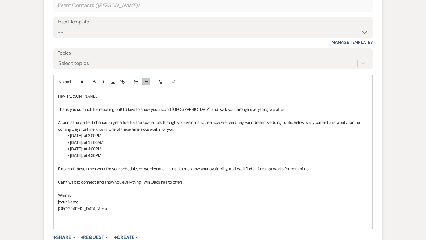
click at [117, 148] on li "[DATE]: at 4:00PM" at bounding box center [216, 149] width 304 height 7
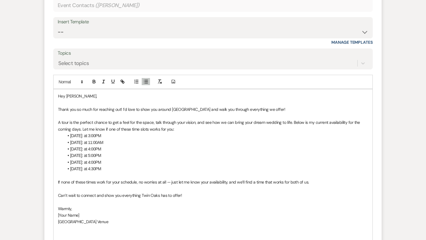
click at [113, 160] on li "[DATE]: at 4:00PM" at bounding box center [216, 162] width 304 height 7
click at [108, 166] on li "[DATE]: at 4:30PM" at bounding box center [216, 169] width 304 height 7
click at [107, 156] on li "[DATE]: at 5:00PM" at bounding box center [216, 155] width 304 height 7
click at [107, 150] on li "[DATE]: at 4:00PM" at bounding box center [216, 149] width 304 height 7
click at [105, 142] on li "[DATE]: at 11:00AM" at bounding box center [216, 142] width 304 height 7
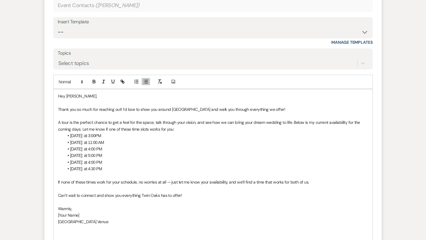
click at [108, 135] on li "[DATE]: at 3:00PM" at bounding box center [216, 135] width 304 height 7
click at [132, 161] on li "[DATE]: at 4:00 PM" at bounding box center [216, 162] width 304 height 7
drag, startPoint x: 123, startPoint y: 163, endPoint x: 68, endPoint y: 157, distance: 55.3
click at [68, 157] on ul "[DATE]: at 3:00 PM [DATE]: at 11:00 AM [DATE]: at 4:00 PM [DATE]: at 5:00 PM [D…" at bounding box center [216, 152] width 304 height 40
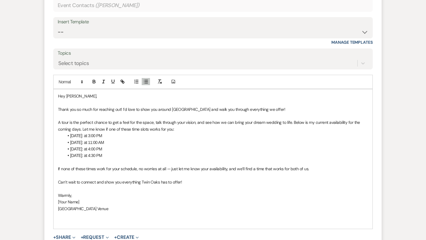
drag, startPoint x: 120, startPoint y: 156, endPoint x: 64, endPoint y: 137, distance: 58.4
click at [64, 137] on ul "[DATE]: at 3:00 PM [DATE]: at 11:00 AM [DATE]: at 4:00 PM [DATE]: at 4:30 PM" at bounding box center [216, 145] width 304 height 27
click at [143, 154] on li "[DATE]: at 4:30 PM" at bounding box center [216, 155] width 304 height 7
click at [172, 169] on p "If none of these times work for your schedule, no worries at all — just let me …" at bounding box center [213, 169] width 310 height 7
click at [81, 223] on p at bounding box center [213, 222] width 310 height 7
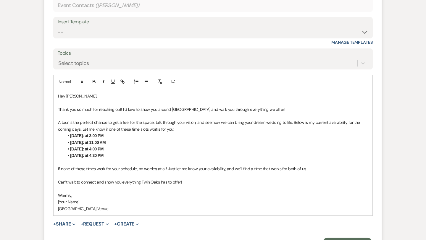
click at [82, 210] on p "[GEOGRAPHIC_DATA] Venue" at bounding box center [213, 209] width 310 height 7
click at [73, 202] on p "[Your Name]" at bounding box center [213, 202] width 310 height 7
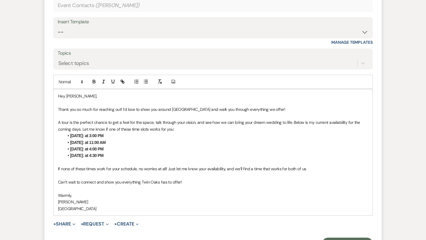
click at [89, 208] on p "[GEOGRAPHIC_DATA]" at bounding box center [213, 209] width 310 height 7
click at [106, 143] on strong "[DATE]: at 11:00 AM" at bounding box center [87, 142] width 35 height 5
click at [124, 155] on li "[DATE]: at 4:30 PM" at bounding box center [216, 155] width 304 height 7
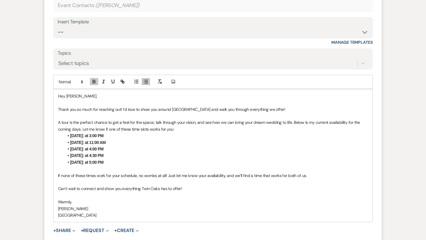
click at [96, 163] on strong "[DATE]: at 5:00 PM" at bounding box center [86, 162] width 33 height 5
click at [118, 162] on strong "[DATE]: Between 3:00 and 5:00 PM" at bounding box center [101, 162] width 62 height 5
click at [152, 161] on li "[DATE]: Between 3:00 PM and 5:00 PM" at bounding box center [216, 162] width 304 height 7
click at [153, 162] on li "[DATE]: Between 3:00 PM and 5:00 PM" at bounding box center [216, 162] width 304 height 7
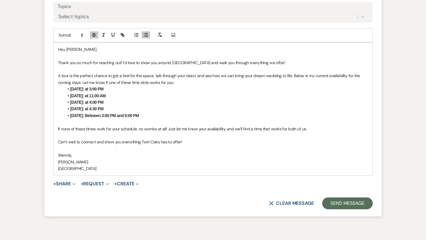
scroll to position [422, 0]
click at [349, 203] on button "Send Message" at bounding box center [347, 203] width 51 height 12
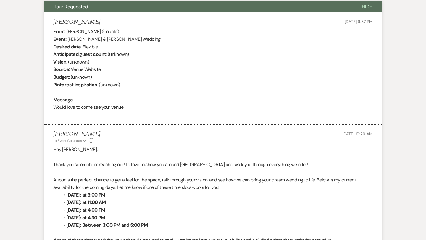
scroll to position [0, 0]
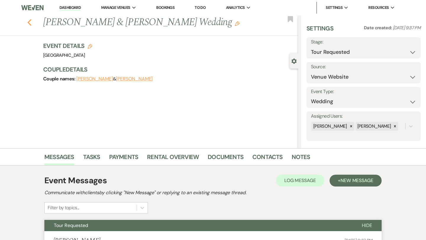
click at [31, 24] on icon "Previous" at bounding box center [29, 22] width 4 height 7
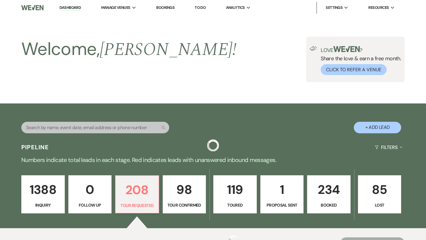
scroll to position [110, 0]
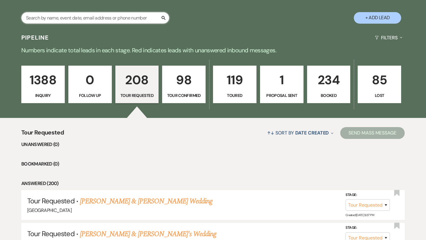
click at [73, 17] on input "text" at bounding box center [95, 18] width 148 height 12
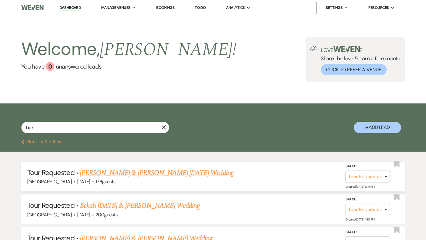
click at [364, 178] on select "Inquiry Follow Up Tour Requested Tour Confirmed Toured Proposal Sent Booked Lost" at bounding box center [367, 177] width 44 height 12
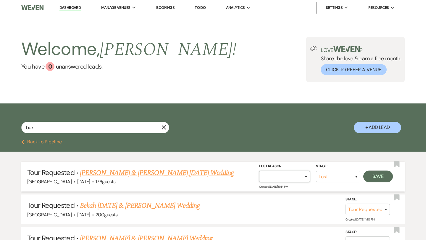
click at [299, 175] on select "Booked Elsewhere Budget Date Unavailable No Response Not a Good Match Capacity …" at bounding box center [284, 177] width 51 height 12
click at [379, 178] on button "Save" at bounding box center [378, 177] width 30 height 12
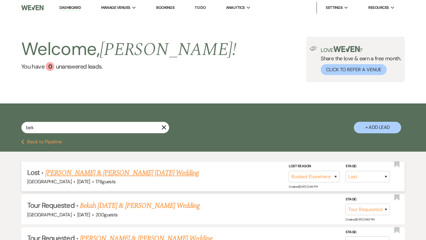
click at [163, 127] on icon "X" at bounding box center [163, 127] width 5 height 5
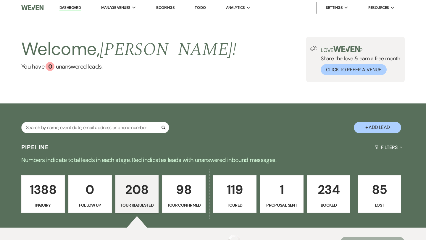
scroll to position [110, 0]
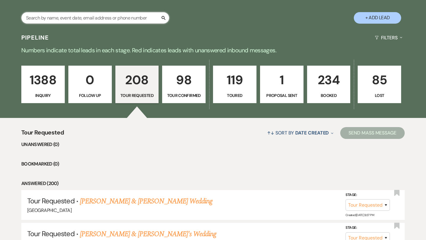
click at [103, 19] on input "text" at bounding box center [95, 18] width 148 height 12
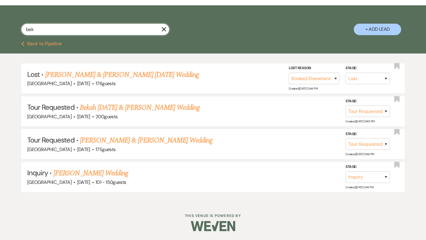
scroll to position [97, 0]
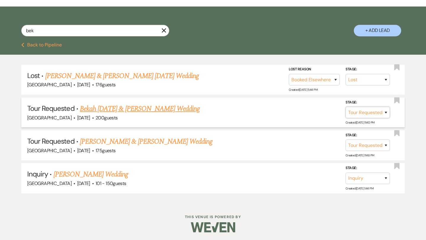
click at [373, 112] on select "Inquiry Follow Up Tour Requested Tour Confirmed Toured Proposal Sent Booked Lost" at bounding box center [367, 113] width 44 height 12
click at [293, 114] on select "Booked Elsewhere Budget Date Unavailable No Response Not a Good Match Capacity …" at bounding box center [284, 113] width 51 height 12
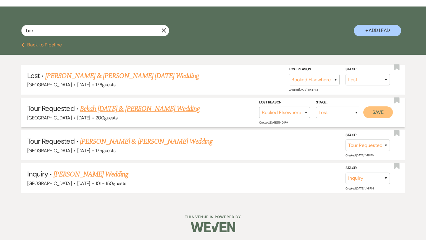
click at [379, 113] on button "Save" at bounding box center [378, 112] width 30 height 12
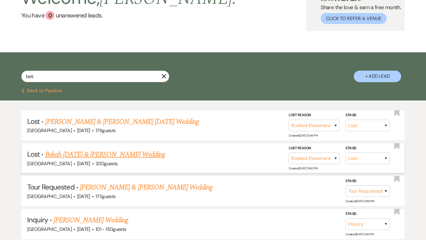
scroll to position [0, 0]
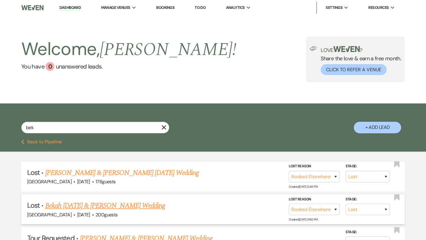
click at [36, 140] on button "Previous Back to Pipeline" at bounding box center [41, 142] width 41 height 5
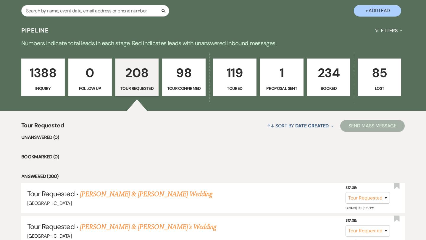
scroll to position [113, 0]
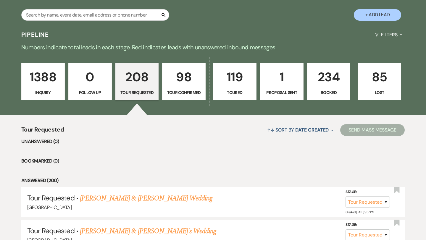
click at [281, 77] on p "1" at bounding box center [282, 77] width 36 height 20
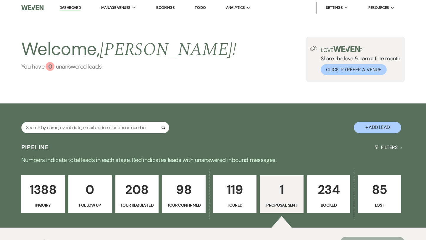
click at [51, 67] on div "0" at bounding box center [50, 66] width 9 height 9
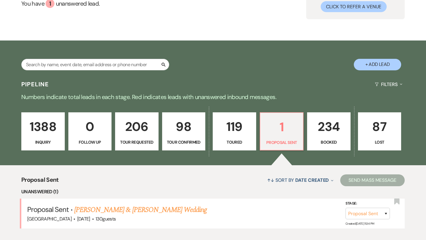
scroll to position [135, 0]
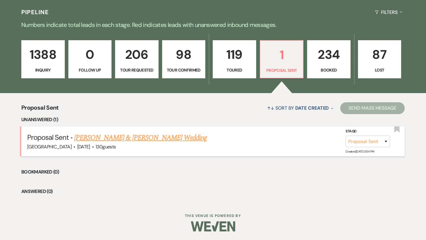
click at [112, 138] on link "[PERSON_NAME] & [PERSON_NAME] Wedding" at bounding box center [140, 137] width 132 height 11
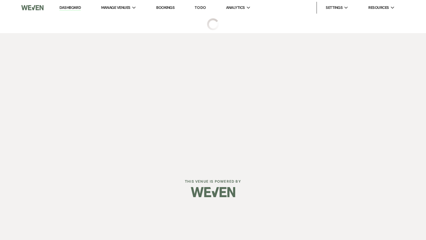
select select "6"
select select "5"
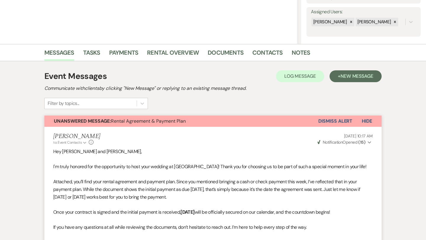
scroll to position [104, 0]
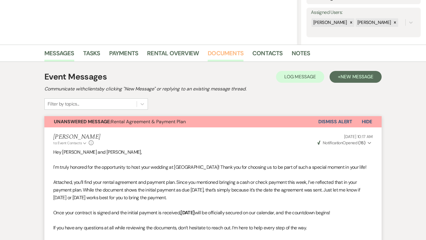
click at [229, 50] on link "Documents" at bounding box center [226, 54] width 36 height 13
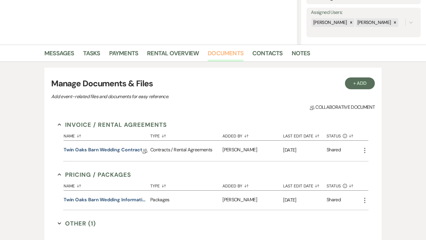
scroll to position [112, 0]
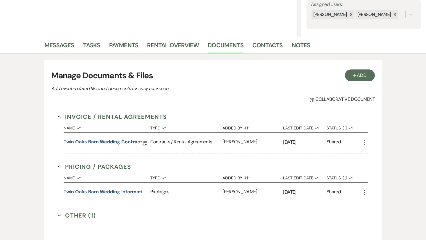
click at [117, 140] on link "Twin Oaks Barn wedding contract" at bounding box center [103, 142] width 79 height 9
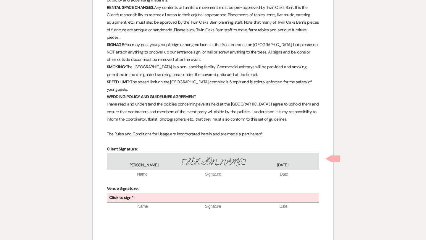
scroll to position [2275, 0]
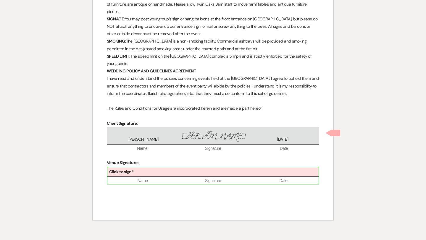
click at [137, 167] on div "Click to sign*" at bounding box center [212, 172] width 211 height 10
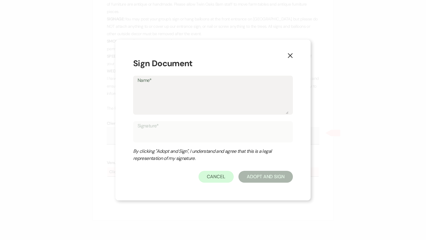
type textarea "C"
type input "C"
type textarea "Ca"
type input "Ca"
type textarea "Car"
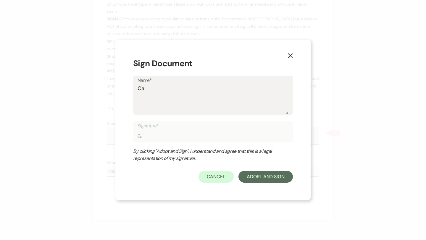
type input "Car"
type textarea "[PERSON_NAME]"
type input "[PERSON_NAME]"
type textarea "[PERSON_NAME]"
type input "[PERSON_NAME]"
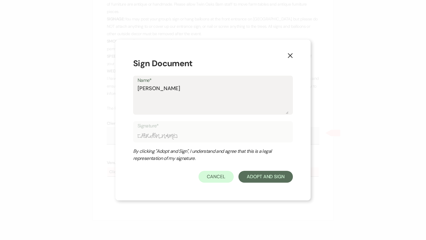
type textarea "[PERSON_NAME]"
type input "[PERSON_NAME]"
type textarea "[PERSON_NAME]"
type input "[PERSON_NAME]"
type textarea "[PERSON_NAME]"
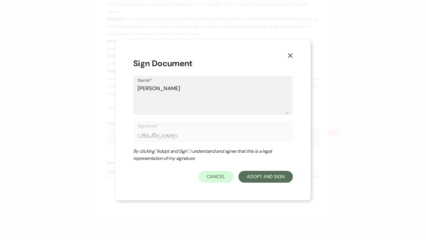
type input "[PERSON_NAME]"
type textarea "[PERSON_NAME] Co"
type input "[PERSON_NAME] Co"
type textarea "[PERSON_NAME]"
type input "[PERSON_NAME]"
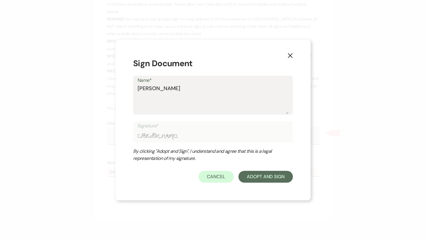
type textarea "[PERSON_NAME]"
type input "[PERSON_NAME]"
type textarea "[PERSON_NAME]"
type input "[PERSON_NAME]"
type textarea "[PERSON_NAME]"
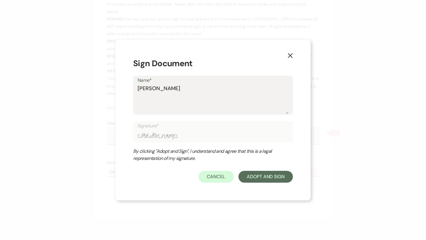
type input "[PERSON_NAME]"
click at [256, 175] on button "Adopt And Sign" at bounding box center [265, 177] width 54 height 12
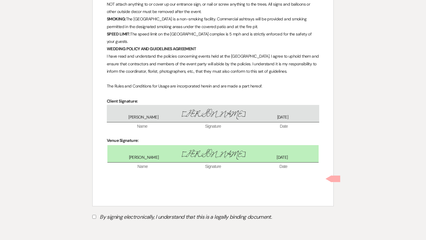
scroll to position [2300, 0]
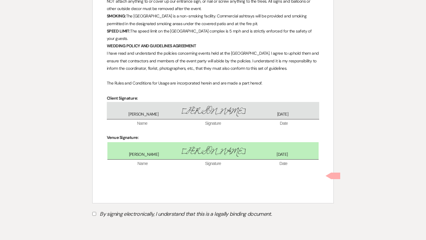
click at [93, 212] on input "By signing electronically, I understand that this is a legally binding document." at bounding box center [94, 214] width 4 height 4
checkbox input "true"
click at [111, 224] on button "Submit" at bounding box center [112, 229] width 41 height 11
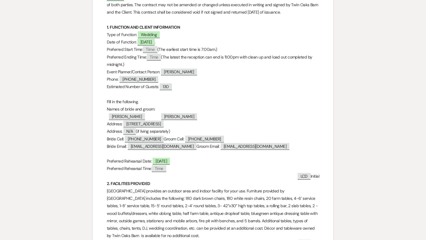
scroll to position [0, 0]
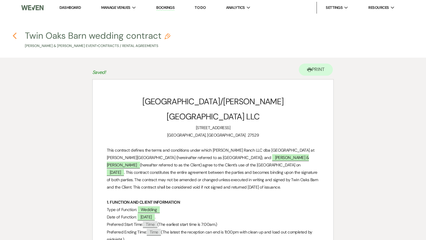
click at [15, 37] on icon "Previous" at bounding box center [14, 35] width 4 height 7
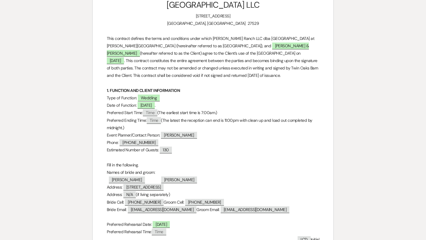
select select "6"
select select "5"
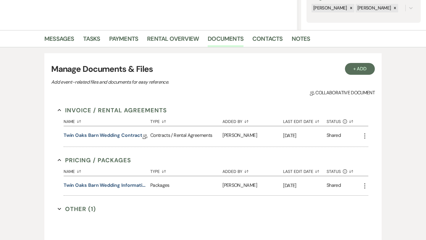
scroll to position [116, 0]
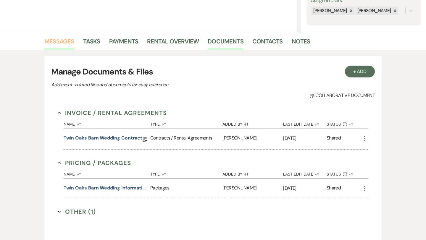
click at [58, 41] on link "Messages" at bounding box center [59, 43] width 30 height 13
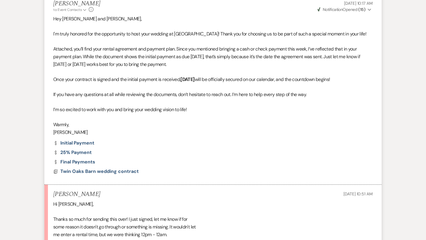
scroll to position [378, 0]
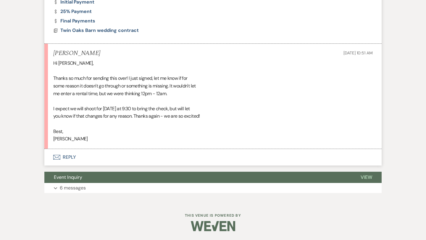
click at [62, 156] on button "Envelope Reply" at bounding box center [212, 157] width 337 height 17
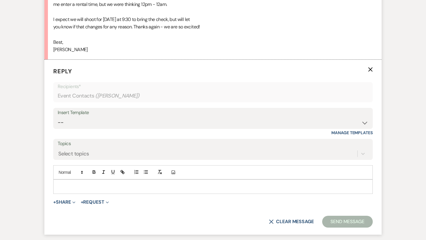
scroll to position [479, 0]
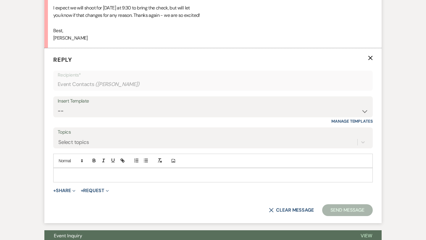
click at [64, 174] on p at bounding box center [213, 175] width 310 height 7
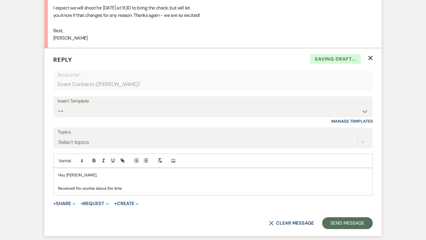
click at [126, 190] on p "Received! No worries about the time" at bounding box center [213, 188] width 310 height 7
click at [167, 188] on p "Received! No worries about the time frame, we actually determine that" at bounding box center [213, 188] width 310 height 7
click at [186, 188] on p "Received! No worries about the time frame, we actually finalize that" at bounding box center [213, 188] width 310 height 7
click at [140, 188] on p "Received! No worries about the time frame, we actually finalize that" at bounding box center [213, 188] width 310 height 7
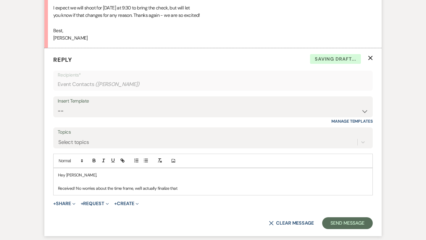
click at [186, 189] on p "Received! No worries about the time frame, we'll actually finalize that" at bounding box center [213, 188] width 310 height 7
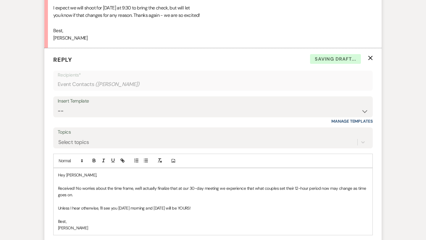
drag, startPoint x: 222, startPoint y: 207, endPoint x: 54, endPoint y: 190, distance: 168.9
click at [54, 190] on div "Hey [PERSON_NAME], Received! No worries about the time frame, we'll actually fi…" at bounding box center [213, 201] width 319 height 67
copy div "Received! No worries about the time frame, we'll actually finalize that at our …"
click at [130, 189] on p "Received! No worries on the time frame—we’ll actually finalize that during your…" at bounding box center [213, 191] width 310 height 13
drag, startPoint x: 154, startPoint y: 207, endPoint x: 190, endPoint y: 208, distance: 35.8
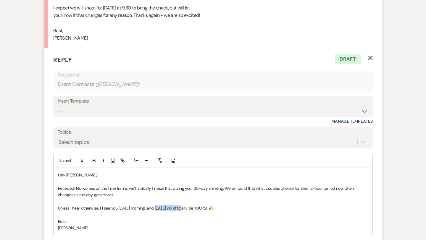
click at [190, 208] on p "Unless I hear otherwise, I’ll see you [DATE] morning, and [DATE] will officiall…" at bounding box center [213, 208] width 310 height 7
click at [241, 209] on p "Unless I hear otherwise, I’ll see you [DATE] morning, and [DATE] will officiall…" at bounding box center [213, 208] width 310 height 7
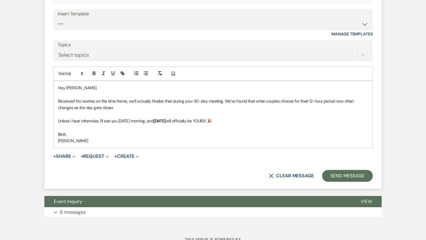
scroll to position [567, 0]
click at [115, 107] on p "Received! No worries on the time frame, we’ll actually finalize that during you…" at bounding box center [213, 104] width 310 height 13
click at [132, 108] on p "Received! No worries on the time frame, we’ll actually finalize that during you…" at bounding box center [213, 104] width 310 height 13
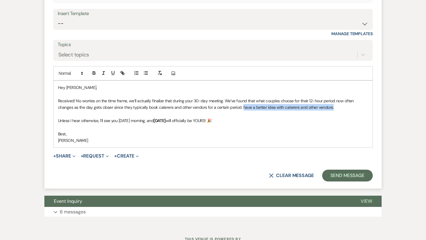
drag, startPoint x: 333, startPoint y: 107, endPoint x: 242, endPoint y: 105, distance: 90.2
click at [242, 105] on p "Received! No worries on the time frame, we’ll actually finalize that during you…" at bounding box center [213, 104] width 310 height 13
drag, startPoint x: 249, startPoint y: 124, endPoint x: 55, endPoint y: 101, distance: 195.8
click at [55, 101] on div "Hey Laura, Received! No worries on the time frame, we’ll actually finalize that…" at bounding box center [213, 114] width 319 height 67
copy div "Received! No worries on the time frame, we’ll actually finalize that during you…"
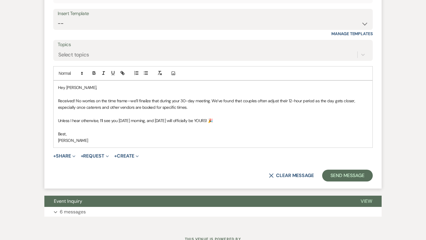
click at [131, 100] on p "Received! No worries on the time frame—we’ll finalize that during your 30-day m…" at bounding box center [213, 104] width 310 height 13
click at [137, 100] on p "Received! No worries on the time frame, we’ll finalize that during your 30-day …" at bounding box center [213, 104] width 310 height 13
click at [242, 121] on p "Unless I hear otherwise, I’ll see you Friday morning, and September 26, 2026 wi…" at bounding box center [213, 120] width 310 height 7
drag, startPoint x: 224, startPoint y: 101, endPoint x: 129, endPoint y: 102, distance: 94.9
click at [129, 102] on p "Received! No worries on the time frame, we’ll actually finalize that during you…" at bounding box center [213, 104] width 310 height 13
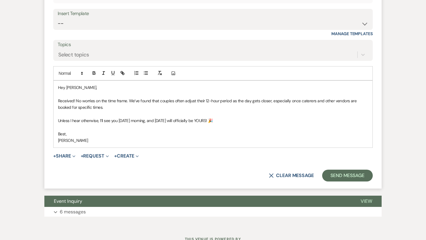
click at [115, 107] on p "Received! No worries on the time frame. We’ve found that couples often adjust t…" at bounding box center [213, 104] width 310 height 13
click at [107, 107] on p "Received! No worries on the time frame. We’ve found that couples often adjust t…" at bounding box center [213, 104] width 310 height 13
click at [244, 120] on p "Unless I hear otherwise, I’ll see you Friday morning, and September 26, 2026 wi…" at bounding box center [213, 120] width 310 height 7
drag, startPoint x: 154, startPoint y: 120, endPoint x: 191, endPoint y: 121, distance: 36.4
click at [191, 121] on p "Unless I hear otherwise, I’ll see you Friday morning, and September 26, 2026 wi…" at bounding box center [213, 120] width 310 height 7
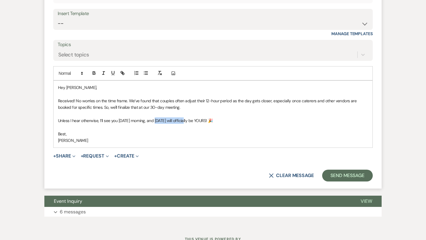
click at [190, 120] on p "Unless I hear otherwise, I’ll see you Friday morning, and September 26, 2026 wi…" at bounding box center [213, 120] width 310 height 7
drag, startPoint x: 190, startPoint y: 121, endPoint x: 154, endPoint y: 121, distance: 35.8
click at [154, 121] on p "Unless I hear otherwise, I’ll see you Friday morning, and September 26, 2026 wi…" at bounding box center [213, 120] width 310 height 7
click at [243, 119] on p "Unless I hear otherwise, I’ll see you Friday morning, and September 26, 2026 wi…" at bounding box center [213, 120] width 310 height 7
click at [347, 173] on button "Send Message" at bounding box center [347, 176] width 51 height 12
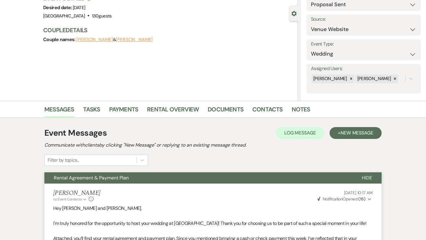
scroll to position [0, 0]
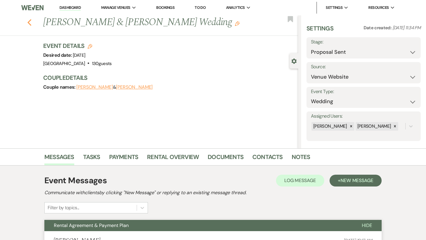
click at [29, 21] on icon "Previous" at bounding box center [29, 22] width 4 height 7
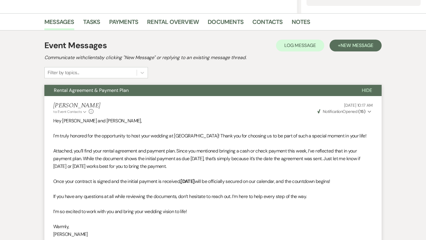
select select "6"
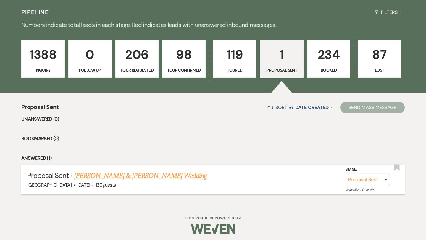
click at [101, 173] on link "[PERSON_NAME] & [PERSON_NAME] Wedding" at bounding box center [140, 176] width 132 height 11
select select "6"
select select "5"
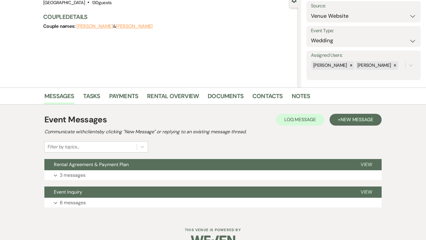
scroll to position [75, 0]
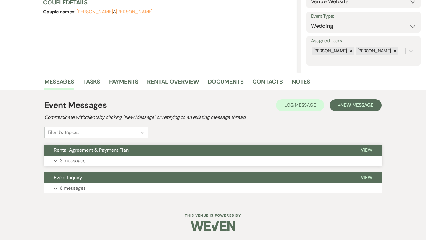
click at [75, 161] on p "3 messages" at bounding box center [73, 161] width 26 height 8
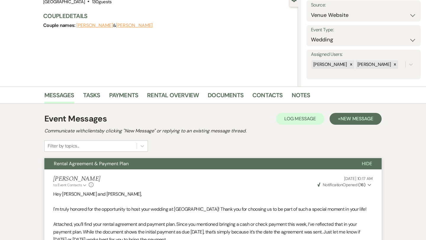
scroll to position [46, 0]
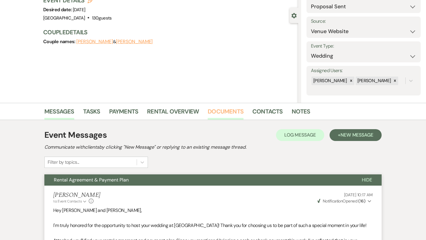
click at [215, 111] on link "Documents" at bounding box center [226, 113] width 36 height 13
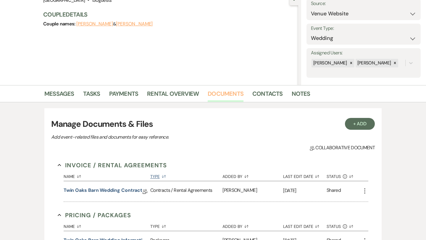
scroll to position [66, 0]
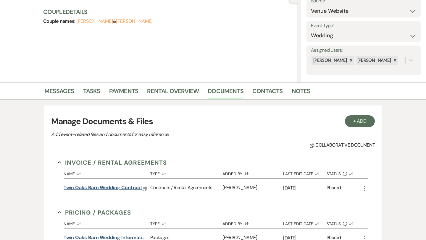
click at [125, 186] on link "Twin Oaks Barn wedding contract" at bounding box center [103, 188] width 79 height 9
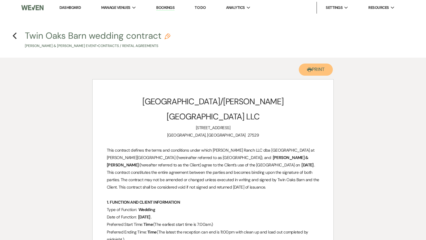
click at [308, 71] on icon "Printer" at bounding box center [309, 69] width 5 height 5
